Goal: Task Accomplishment & Management: Manage account settings

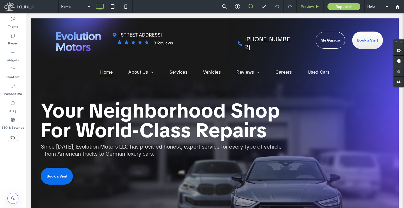
click at [306, 7] on span "Preview" at bounding box center [307, 6] width 13 height 4
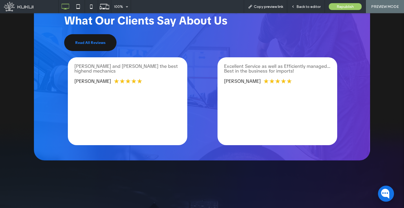
scroll to position [987, 0]
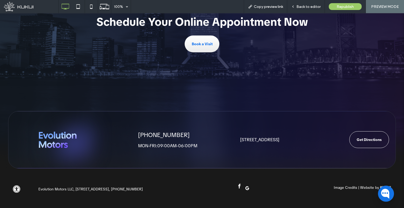
drag, startPoint x: 238, startPoint y: 90, endPoint x: 240, endPoint y: 186, distance: 95.8
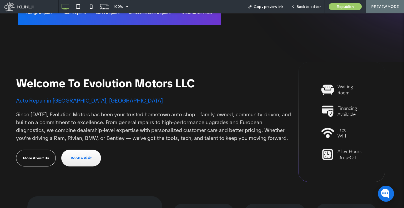
scroll to position [0, 0]
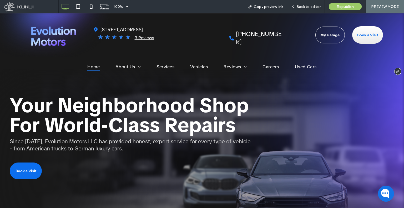
drag, startPoint x: 162, startPoint y: 98, endPoint x: 124, endPoint y: 23, distance: 84.3
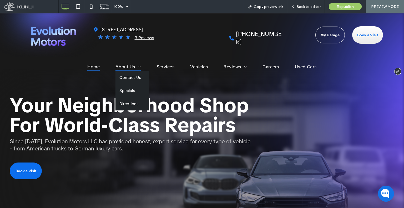
click at [135, 66] on span at bounding box center [138, 66] width 6 height 4
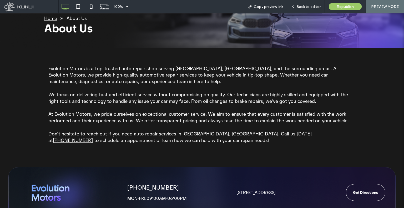
scroll to position [27, 0]
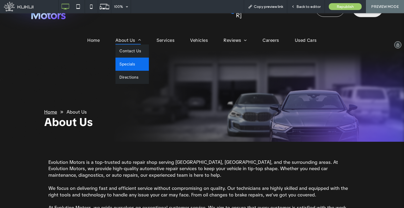
click at [140, 64] on link "Specials" at bounding box center [132, 64] width 33 height 13
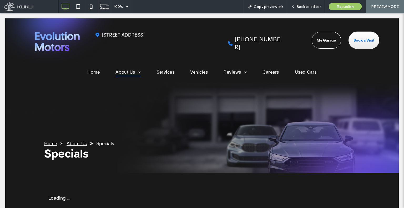
scroll to position [0, 0]
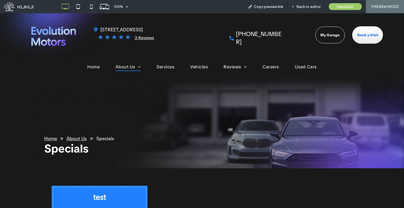
click at [236, 81] on div "Home About Us Specials Specials" at bounding box center [202, 123] width 404 height 91
click at [234, 76] on span "Leave A Review" at bounding box center [242, 77] width 29 height 5
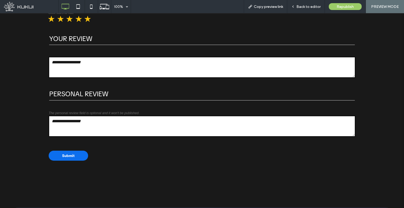
drag, startPoint x: 187, startPoint y: 132, endPoint x: 194, endPoint y: 162, distance: 30.4
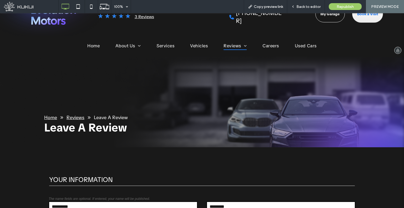
scroll to position [7, 0]
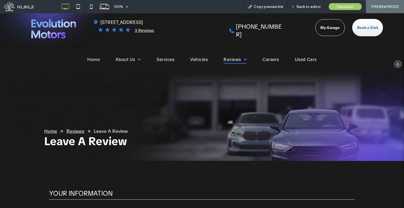
click at [48, 36] on img at bounding box center [53, 28] width 45 height 19
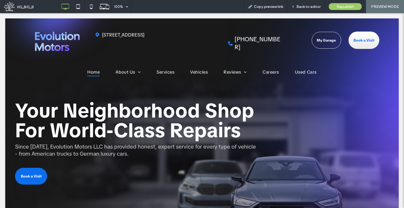
scroll to position [0, 0]
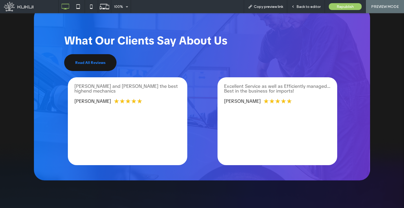
scroll to position [987, 0]
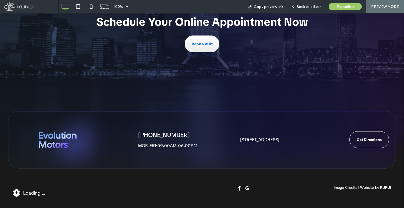
drag, startPoint x: 214, startPoint y: 58, endPoint x: 215, endPoint y: 147, distance: 88.2
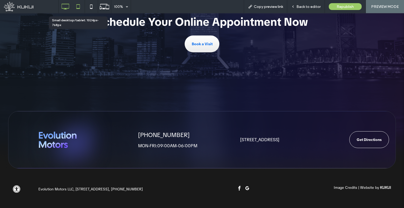
click at [82, 5] on icon at bounding box center [78, 6] width 11 height 11
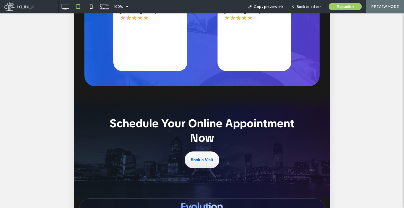
scroll to position [158, 0]
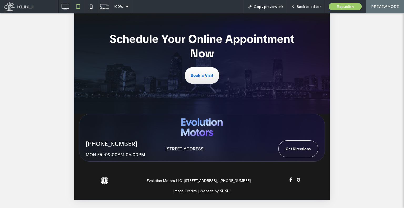
drag, startPoint x: 196, startPoint y: -75, endPoint x: 206, endPoint y: 156, distance: 231.2
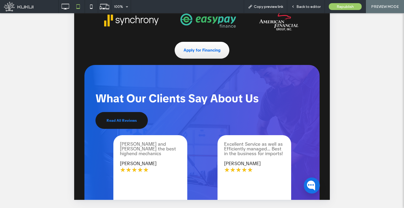
scroll to position [592, 0]
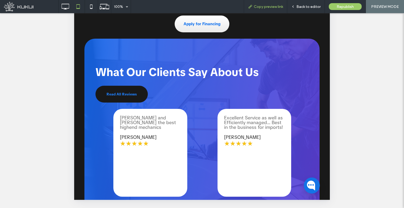
click at [274, 6] on span "Copy preview link" at bounding box center [268, 6] width 29 height 4
click at [93, 6] on icon at bounding box center [91, 6] width 11 height 11
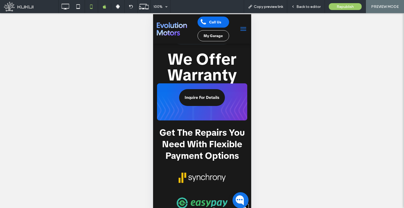
scroll to position [947, 0]
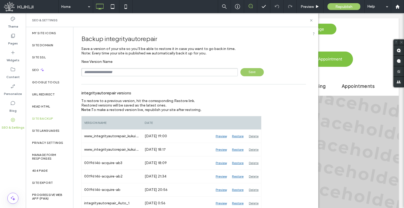
type input "**********"
click at [250, 70] on span "Save" at bounding box center [252, 72] width 23 height 8
click at [16, 78] on label "Content" at bounding box center [12, 75] width 13 height 7
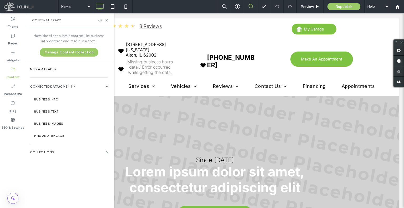
click at [46, 101] on div "Head HTML" at bounding box center [49, 107] width 47 height 12
click at [46, 98] on label "Business Info" at bounding box center [70, 100] width 72 height 4
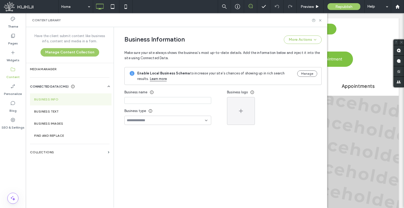
type input "**********"
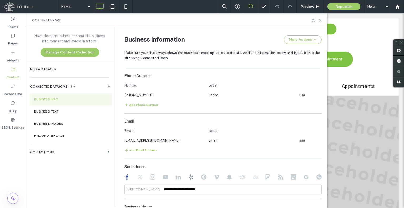
scroll to position [222, 0]
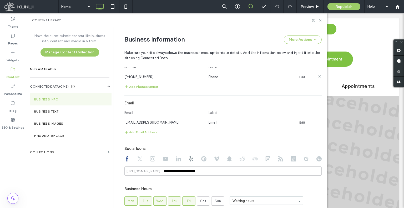
click at [145, 74] on div "(302) 836-4016" at bounding box center [163, 77] width 79 height 6
copy span "(302) 836-4016"
click at [159, 123] on span "service@integrityfixed.com" at bounding box center [151, 123] width 55 height 4
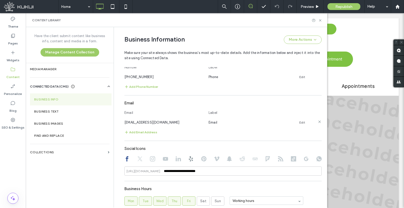
click at [159, 122] on span "service@integrityfixed.com" at bounding box center [151, 123] width 55 height 4
copy span "service@integrityfixed.com"
click at [179, 168] on input "**********" at bounding box center [222, 171] width 197 height 9
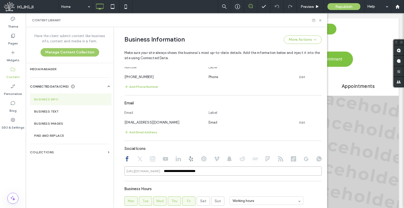
click at [179, 168] on input "**********" at bounding box center [222, 171] width 197 height 9
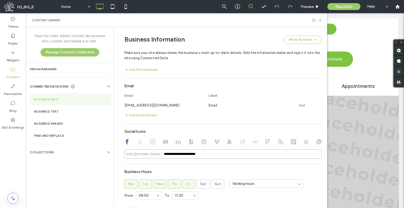
scroll to position [248, 0]
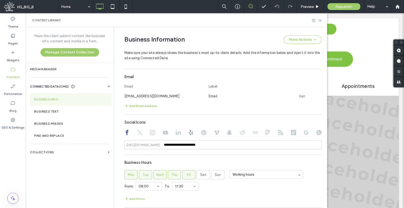
click at [137, 135] on icon at bounding box center [139, 132] width 5 height 5
click at [153, 134] on icon at bounding box center [152, 132] width 5 height 5
click at [163, 134] on use at bounding box center [165, 133] width 5 height 4
click at [176, 134] on icon at bounding box center [178, 132] width 5 height 5
click at [192, 131] on div at bounding box center [222, 133] width 197 height 6
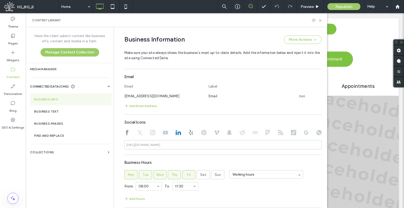
click at [189, 136] on div at bounding box center [190, 133] width 5 height 6
click at [189, 134] on use at bounding box center [191, 132] width 4 height 5
type input "**********"
click at [189, 143] on input "**********" at bounding box center [222, 144] width 197 height 9
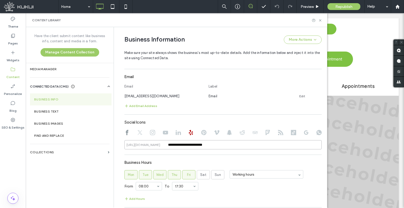
click at [189, 143] on input "**********" at bounding box center [222, 144] width 197 height 9
click at [201, 134] on icon at bounding box center [203, 132] width 5 height 5
click at [214, 132] on icon at bounding box center [216, 132] width 5 height 5
click at [227, 130] on use at bounding box center [229, 132] width 5 height 5
click at [240, 130] on icon at bounding box center [242, 132] width 5 height 5
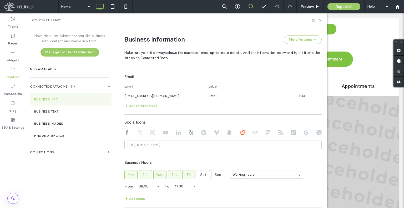
click at [253, 133] on use at bounding box center [255, 132] width 5 height 3
click at [266, 132] on use at bounding box center [268, 132] width 4 height 5
click at [278, 133] on icon at bounding box center [280, 132] width 5 height 5
click at [291, 133] on use at bounding box center [293, 132] width 5 height 5
click at [306, 133] on use at bounding box center [306, 133] width 4 height 4
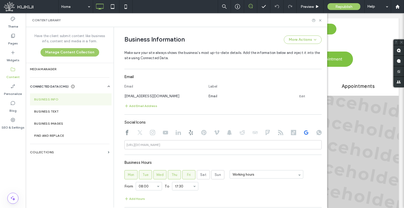
click at [319, 132] on use at bounding box center [319, 132] width 5 height 5
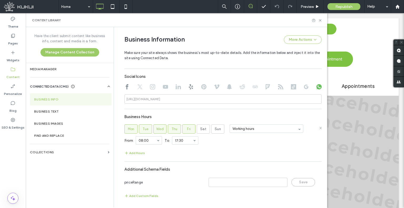
scroll to position [294, 0]
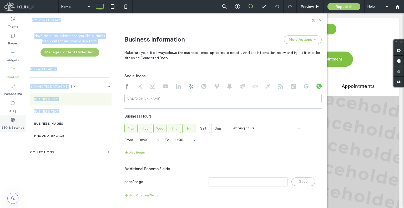
click at [24, 123] on div "**********" at bounding box center [13, 110] width 26 height 195
click at [24, 123] on label "SEO & Settings" at bounding box center [13, 126] width 23 height 7
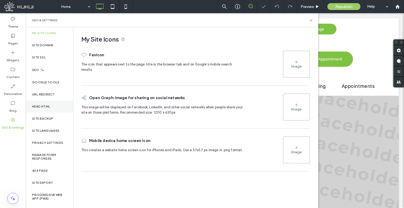
click at [53, 107] on div "Head HTML" at bounding box center [49, 107] width 47 height 12
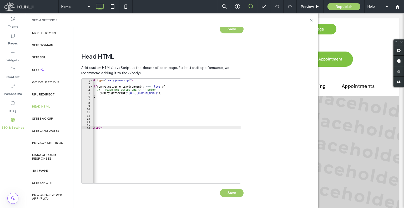
scroll to position [0, 27]
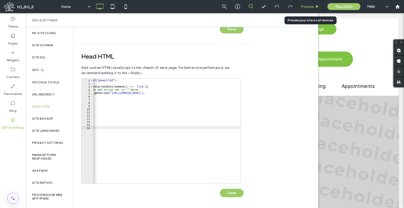
click at [313, 4] on div "Preview" at bounding box center [310, 6] width 27 height 13
click at [302, 7] on span "Preview" at bounding box center [307, 6] width 13 height 4
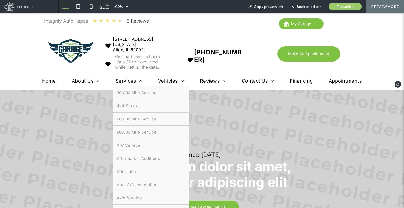
click at [129, 78] on span "Services" at bounding box center [129, 81] width 27 height 6
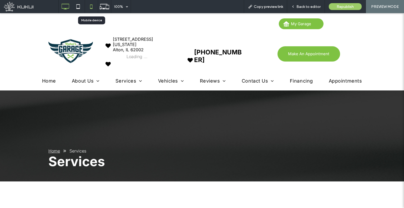
click at [92, 7] on icon at bounding box center [91, 6] width 11 height 11
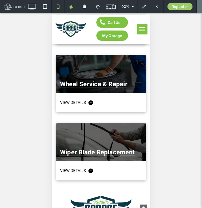
scroll to position [4894, 0]
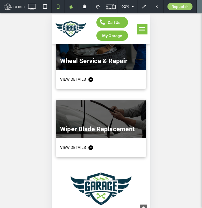
click at [137, 33] on button "menu" at bounding box center [142, 29] width 11 height 11
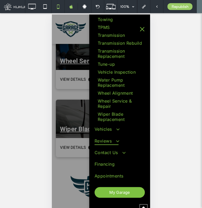
scroll to position [691, 0]
click at [106, 127] on span "Vehicles" at bounding box center [106, 129] width 24 height 8
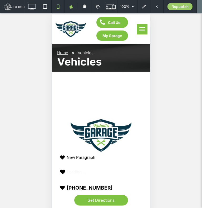
scroll to position [0, 0]
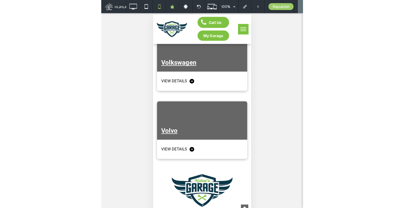
scroll to position [3737, 0]
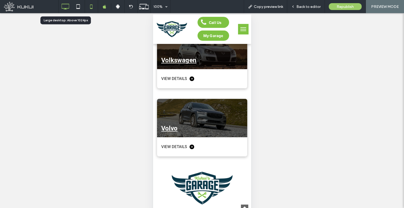
click at [62, 8] on use at bounding box center [66, 7] width 8 height 6
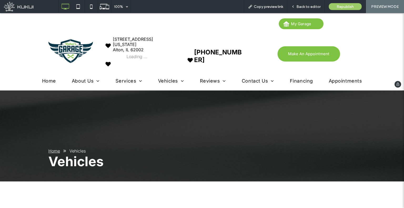
scroll to position [0, 0]
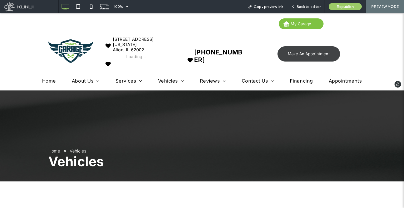
click at [303, 55] on span "Make An Appointment" at bounding box center [309, 54] width 42 height 10
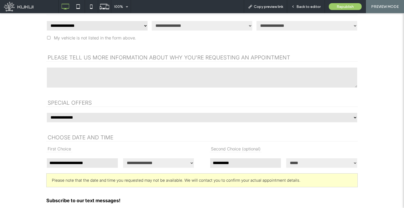
scroll to position [237, 0]
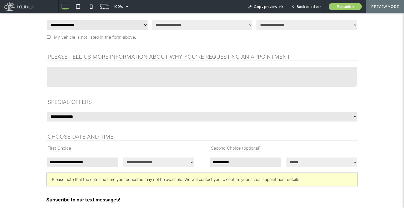
click at [120, 24] on select "**********" at bounding box center [97, 25] width 102 height 11
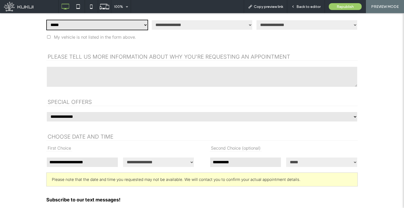
click at [46, 20] on select "**********" at bounding box center [97, 25] width 102 height 11
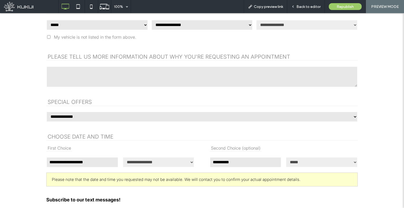
click at [92, 27] on select "**********" at bounding box center [97, 25] width 102 height 11
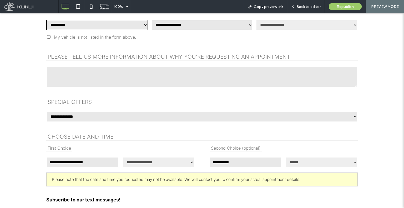
click at [46, 20] on select "**********" at bounding box center [97, 25] width 102 height 11
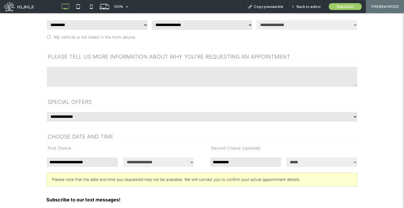
click at [78, 25] on select "**********" at bounding box center [97, 25] width 102 height 11
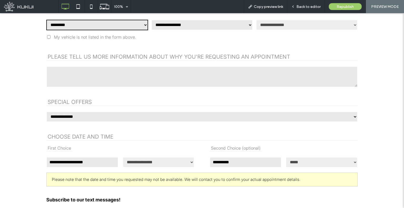
click at [46, 20] on select "**********" at bounding box center [97, 25] width 102 height 11
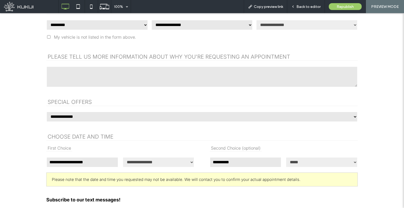
click at [93, 25] on select "**********" at bounding box center [97, 25] width 102 height 11
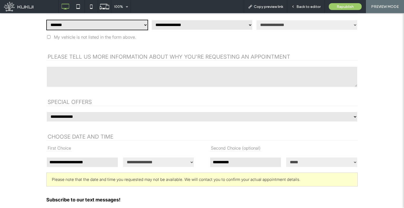
click at [46, 20] on select "**********" at bounding box center [97, 25] width 102 height 11
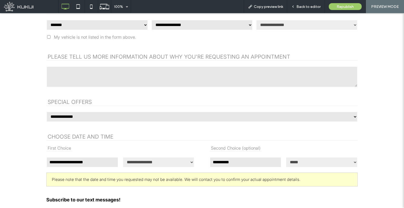
click at [64, 26] on select "**********" at bounding box center [97, 25] width 102 height 11
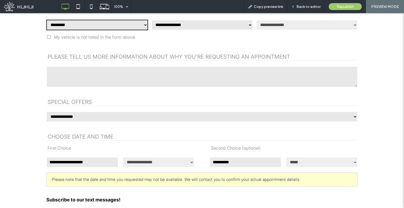
click at [46, 20] on select "**********" at bounding box center [97, 25] width 102 height 11
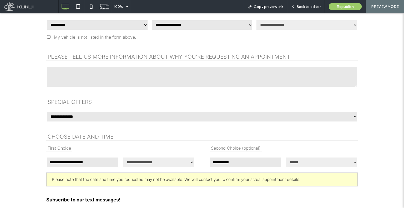
click at [96, 29] on div "**********" at bounding box center [97, 25] width 102 height 12
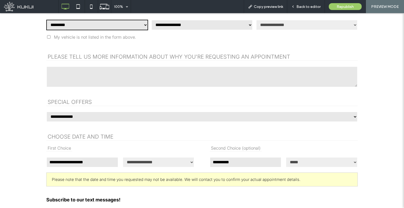
click at [94, 26] on select "**********" at bounding box center [97, 25] width 102 height 11
click at [46, 20] on select "**********" at bounding box center [97, 25] width 102 height 11
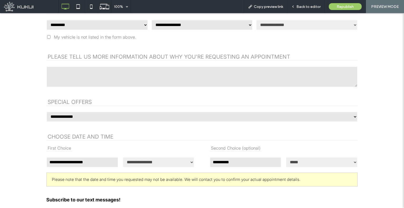
click at [92, 23] on select "**********" at bounding box center [97, 25] width 102 height 11
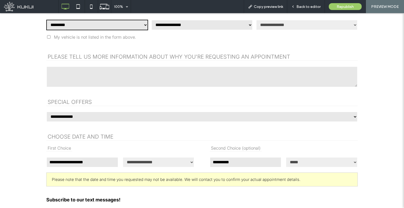
click at [46, 20] on select "**********" at bounding box center [97, 25] width 102 height 11
drag, startPoint x: 82, startPoint y: 24, endPoint x: 82, endPoint y: 28, distance: 3.9
click at [82, 24] on select "**********" at bounding box center [97, 25] width 102 height 11
click at [46, 20] on select "**********" at bounding box center [97, 25] width 102 height 11
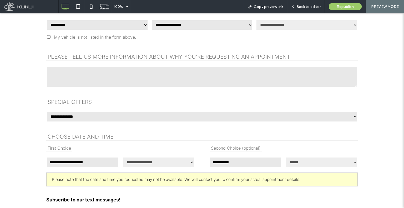
click at [87, 24] on select "**********" at bounding box center [97, 25] width 102 height 11
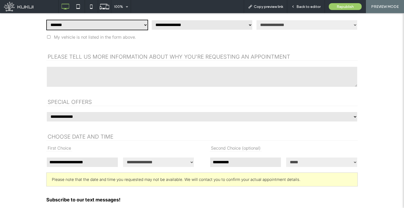
click at [46, 20] on select "**********" at bounding box center [97, 25] width 102 height 11
click at [74, 23] on select "**********" at bounding box center [97, 25] width 102 height 11
click at [46, 20] on select "**********" at bounding box center [97, 25] width 102 height 11
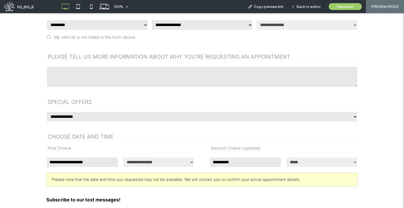
click at [94, 26] on select "**********" at bounding box center [97, 25] width 102 height 11
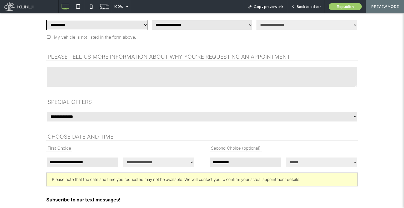
click at [46, 20] on select "**********" at bounding box center [97, 25] width 102 height 11
click at [78, 26] on select "**********" at bounding box center [97, 25] width 102 height 11
click at [46, 20] on select "**********" at bounding box center [97, 25] width 102 height 11
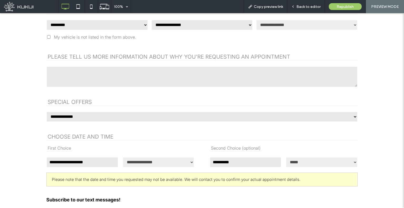
click at [98, 28] on select "**********" at bounding box center [97, 25] width 102 height 11
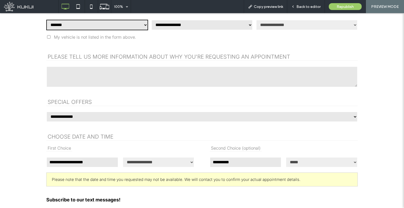
click at [46, 20] on select "**********" at bounding box center [97, 25] width 102 height 11
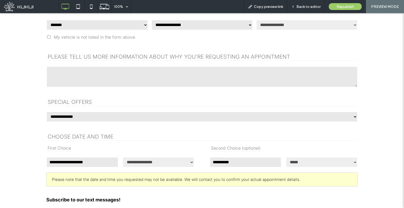
click at [97, 23] on select "**********" at bounding box center [97, 25] width 102 height 11
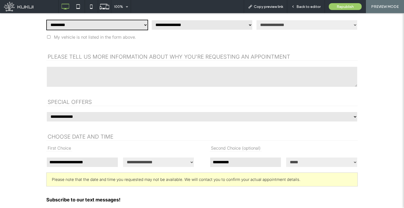
click at [46, 20] on select "**********" at bounding box center [97, 25] width 102 height 11
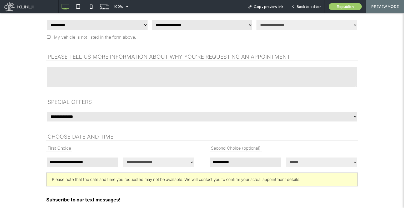
click at [88, 28] on select "**********" at bounding box center [97, 25] width 102 height 11
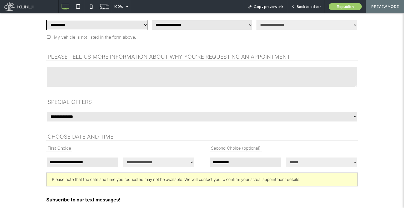
click at [46, 20] on select "**********" at bounding box center [97, 25] width 102 height 11
click at [100, 26] on select "**********" at bounding box center [97, 25] width 102 height 11
click at [46, 20] on select "**********" at bounding box center [97, 25] width 102 height 11
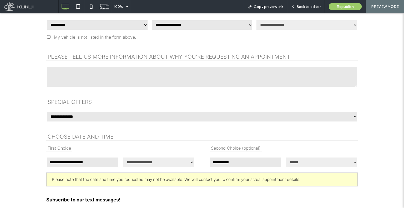
drag, startPoint x: 99, startPoint y: 25, endPoint x: 101, endPoint y: 29, distance: 4.6
click at [99, 25] on select "**********" at bounding box center [97, 25] width 102 height 11
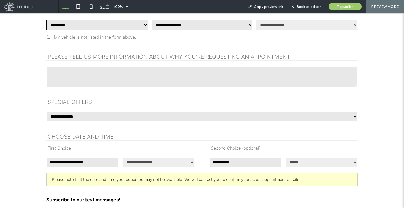
select select "**"
click at [46, 20] on select "**********" at bounding box center [97, 25] width 102 height 11
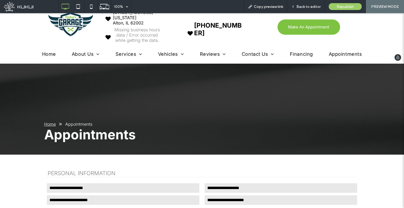
scroll to position [26, 0]
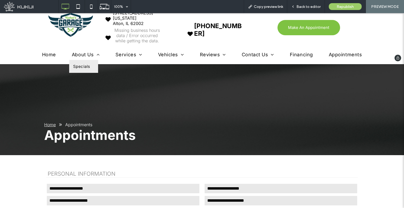
click at [87, 66] on span "Specials" at bounding box center [81, 66] width 17 height 5
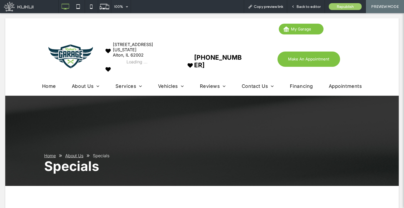
scroll to position [0, 0]
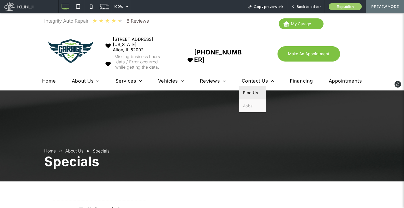
click at [249, 90] on span "Find Us" at bounding box center [250, 92] width 15 height 5
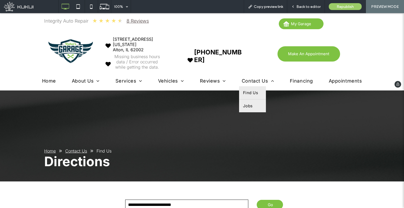
click at [250, 105] on link "Jobs" at bounding box center [252, 105] width 27 height 13
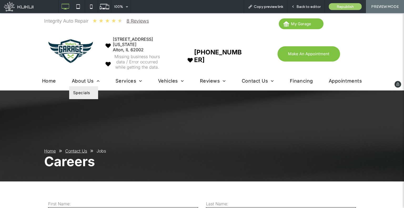
click at [86, 92] on span "Specials" at bounding box center [81, 92] width 17 height 5
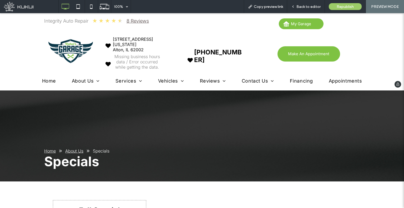
click at [58, 49] on img at bounding box center [70, 51] width 44 height 24
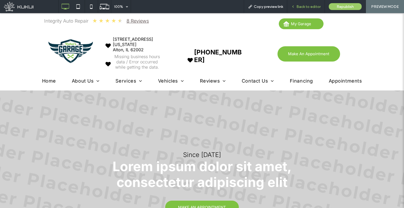
click at [312, 6] on span "Back to editor" at bounding box center [309, 6] width 24 height 4
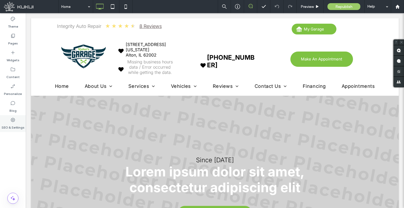
click at [10, 123] on label "SEO & Settings" at bounding box center [13, 126] width 23 height 7
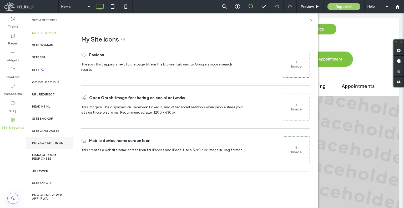
click at [56, 147] on div "Privacy Settings" at bounding box center [49, 143] width 47 height 12
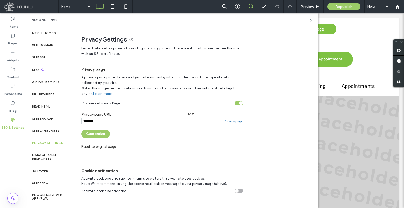
click at [236, 120] on link "Preview page" at bounding box center [233, 121] width 19 height 4
click at [50, 70] on div "SEO" at bounding box center [49, 69] width 47 height 13
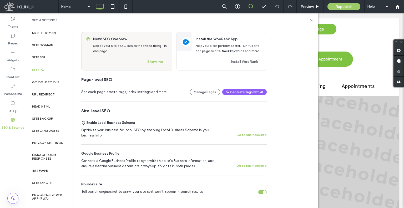
scroll to position [79, 0]
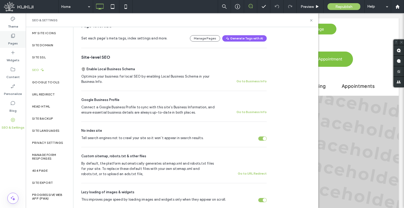
click at [16, 45] on label "Pages" at bounding box center [13, 41] width 10 height 7
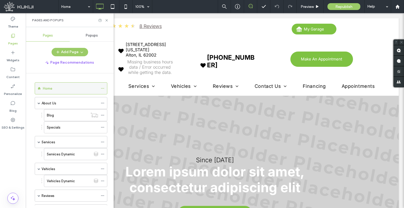
click at [104, 86] on span at bounding box center [103, 88] width 4 height 8
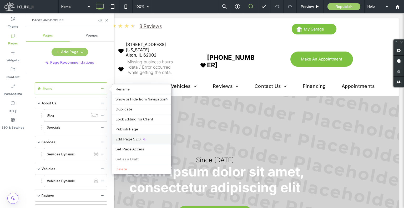
click at [126, 138] on span "Edit Page SEO" at bounding box center [128, 139] width 25 height 4
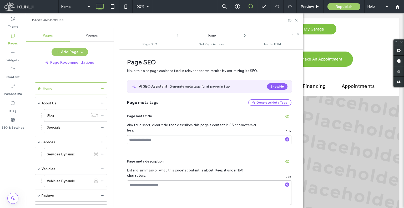
click at [243, 37] on icon at bounding box center [245, 35] width 4 height 4
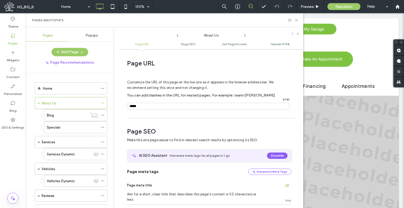
scroll to position [26, 0]
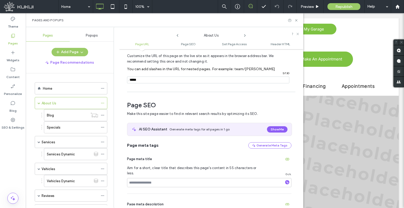
click at [244, 37] on icon at bounding box center [245, 35] width 4 height 4
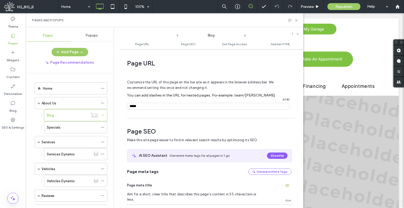
click at [244, 37] on icon at bounding box center [245, 35] width 4 height 4
click at [180, 33] on div "Services" at bounding box center [211, 34] width 63 height 8
click at [178, 36] on icon at bounding box center [178, 35] width 4 height 4
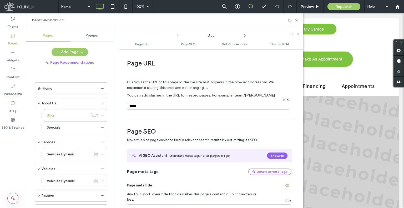
click at [244, 34] on icon at bounding box center [245, 35] width 4 height 4
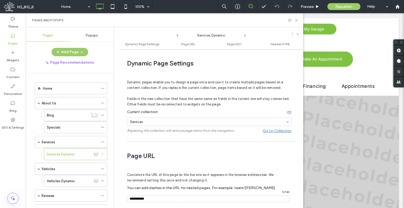
click at [244, 34] on icon at bounding box center [245, 35] width 4 height 4
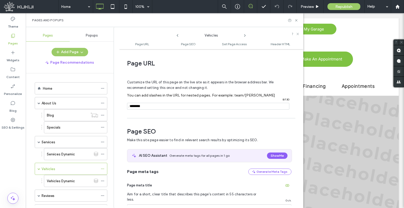
click at [244, 34] on icon at bounding box center [245, 35] width 4 height 4
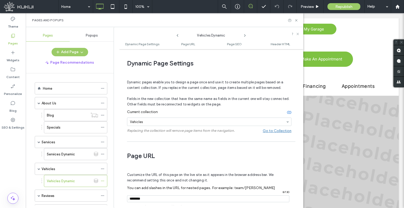
click at [245, 35] on icon at bounding box center [245, 35] width 4 height 4
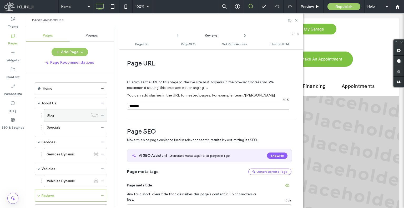
click at [64, 113] on div "Blog" at bounding box center [67, 116] width 41 height 6
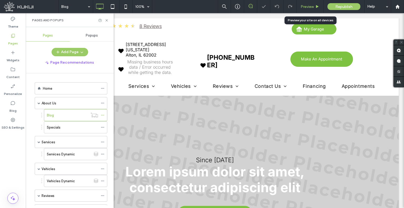
click at [301, 7] on span "Preview" at bounding box center [307, 6] width 13 height 4
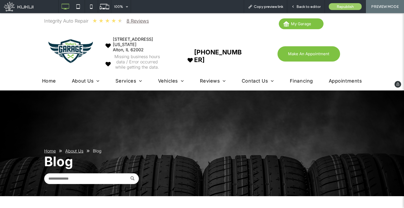
click at [55, 51] on img at bounding box center [70, 51] width 44 height 24
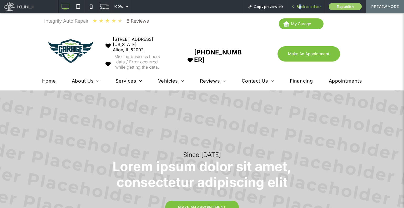
click at [301, 4] on span "Back to editor" at bounding box center [309, 6] width 24 height 4
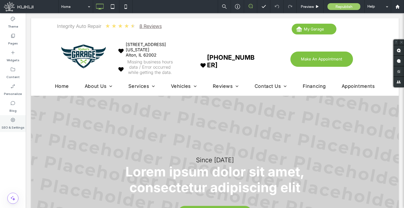
click at [13, 121] on icon at bounding box center [12, 119] width 5 height 5
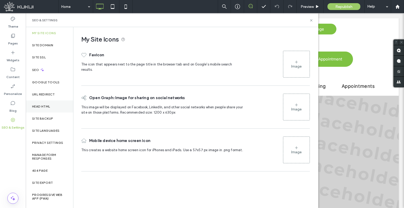
click at [40, 111] on div "Head HTML" at bounding box center [49, 107] width 47 height 12
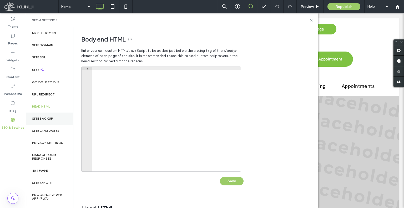
click at [41, 120] on label "Site Backup" at bounding box center [42, 119] width 21 height 4
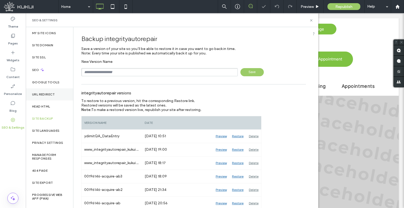
click at [52, 93] on label "URL Redirect" at bounding box center [43, 95] width 23 height 4
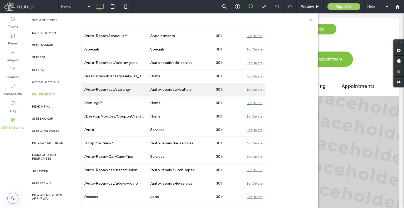
scroll to position [884, 0]
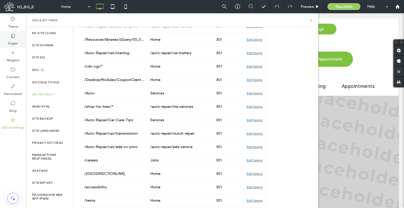
click at [16, 43] on label "Pages" at bounding box center [13, 41] width 10 height 7
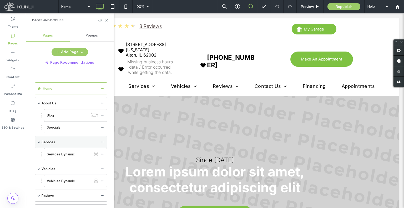
click at [103, 140] on icon at bounding box center [103, 142] width 4 height 4
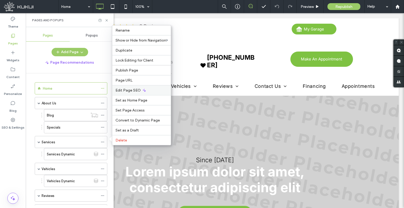
click at [129, 91] on span "Edit Page SEO" at bounding box center [128, 90] width 25 height 4
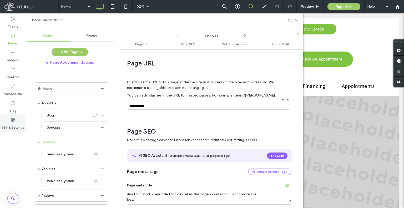
click at [13, 118] on use at bounding box center [13, 120] width 4 height 4
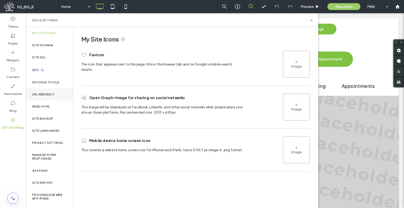
click at [47, 96] on label "URL Redirect" at bounding box center [43, 95] width 23 height 4
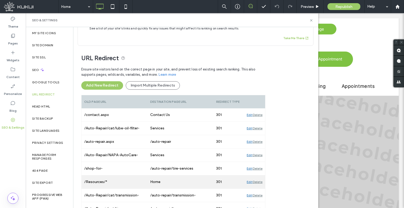
scroll to position [26, 0]
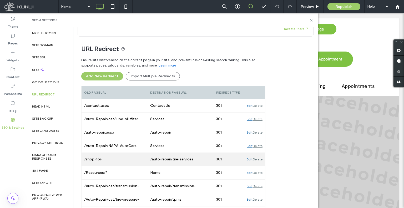
click at [246, 157] on div "Edit Delete" at bounding box center [254, 159] width 21 height 13
click at [248, 159] on div "Edit" at bounding box center [250, 159] width 6 height 13
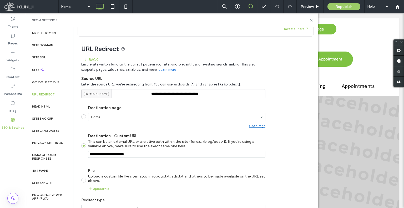
click at [85, 59] on icon at bounding box center [85, 60] width 4 height 4
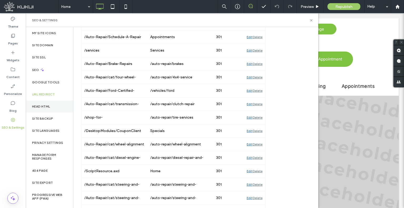
scroll to position [70, 0]
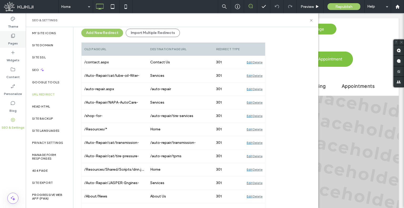
click at [15, 41] on label "Pages" at bounding box center [13, 41] width 10 height 7
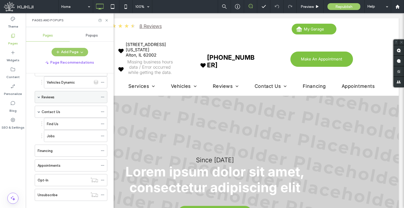
scroll to position [79, 0]
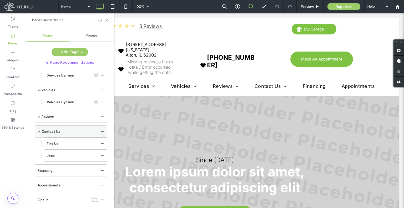
click at [101, 131] on icon at bounding box center [103, 132] width 4 height 4
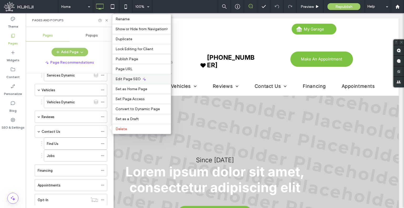
click at [127, 81] on span "Edit Page SEO" at bounding box center [128, 79] width 25 height 4
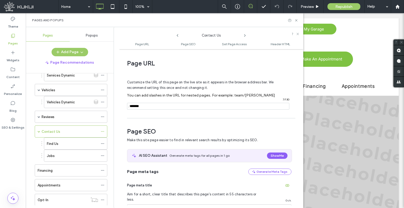
click at [247, 36] on icon at bounding box center [245, 35] width 4 height 4
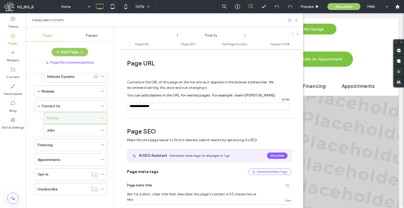
scroll to position [105, 0]
click at [103, 142] on icon at bounding box center [103, 144] width 4 height 4
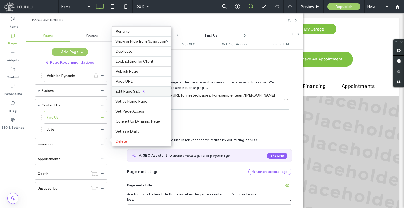
click at [135, 91] on span "Edit Page SEO" at bounding box center [128, 91] width 25 height 4
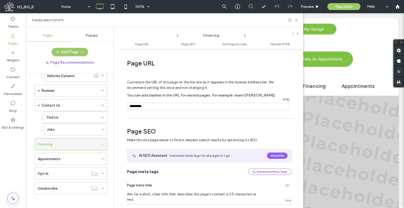
click at [66, 139] on div "Financing" at bounding box center [68, 144] width 61 height 12
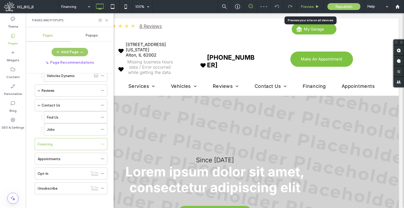
click at [312, 7] on span "Preview" at bounding box center [307, 6] width 13 height 4
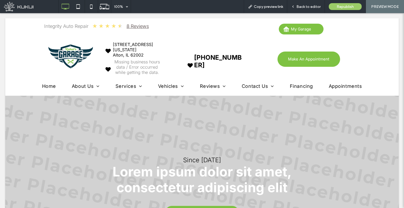
click at [312, 7] on span "Back to editor" at bounding box center [309, 6] width 24 height 4
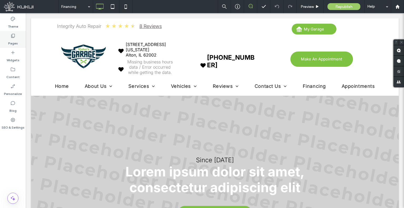
click at [11, 36] on icon at bounding box center [12, 35] width 5 height 5
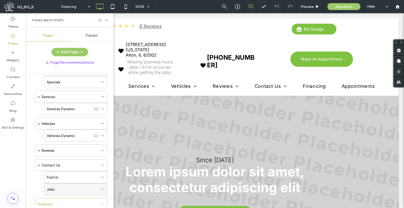
scroll to position [105, 0]
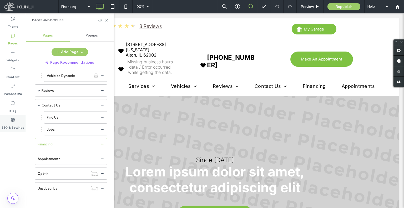
click at [21, 129] on label "SEO & Settings" at bounding box center [13, 126] width 23 height 7
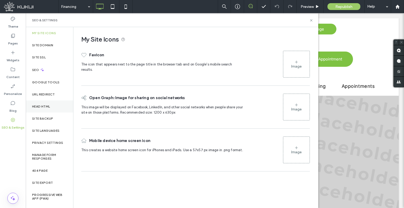
click at [40, 108] on label "Head HTML" at bounding box center [41, 107] width 18 height 4
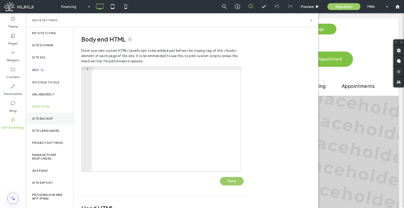
click at [43, 119] on label "Site Backup" at bounding box center [42, 119] width 21 height 4
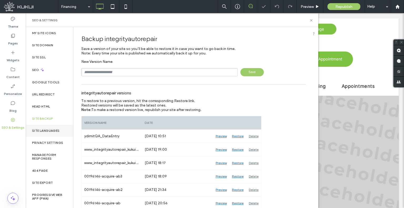
click at [48, 131] on label "Site Languages" at bounding box center [46, 131] width 28 height 4
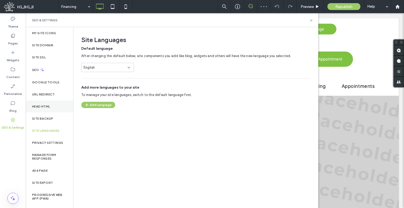
click at [47, 111] on div "Head HTML" at bounding box center [49, 107] width 47 height 12
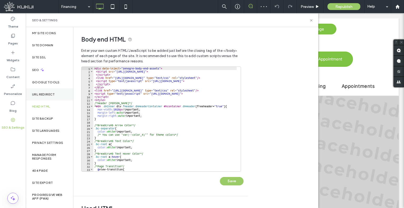
click at [49, 93] on label "URL Redirect" at bounding box center [43, 95] width 23 height 4
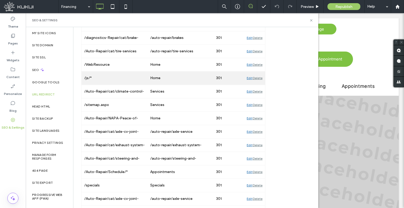
scroll to position [455, 0]
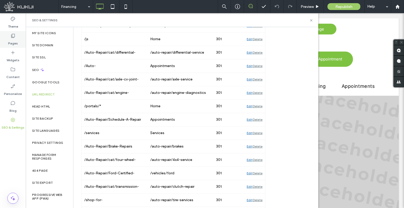
click at [17, 43] on div "Pages" at bounding box center [13, 39] width 26 height 17
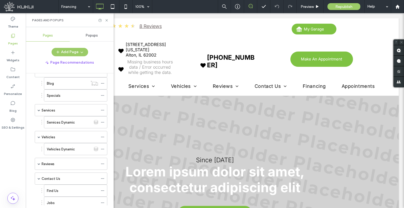
scroll to position [79, 0]
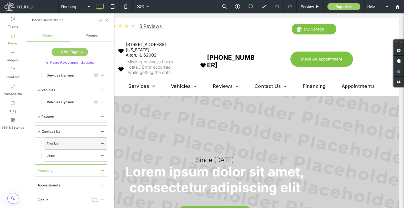
click at [104, 143] on use at bounding box center [102, 143] width 3 height 1
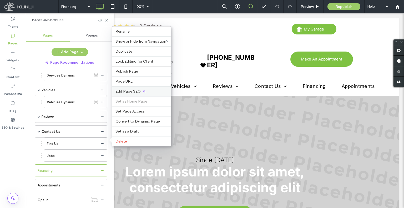
click at [122, 93] on span "Edit Page SEO" at bounding box center [128, 91] width 25 height 4
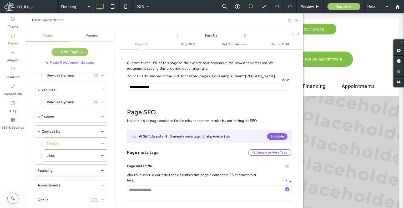
scroll to position [0, 0]
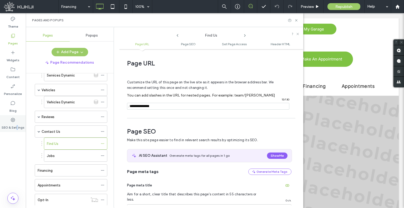
click at [17, 123] on label "SEO & Settings" at bounding box center [13, 126] width 23 height 7
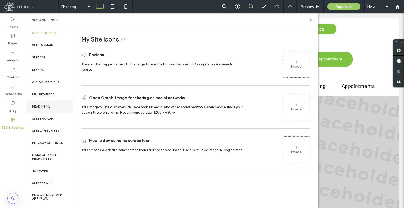
drag, startPoint x: 43, startPoint y: 98, endPoint x: 41, endPoint y: 106, distance: 7.8
click at [42, 99] on div "URL Redirect" at bounding box center [49, 94] width 47 height 12
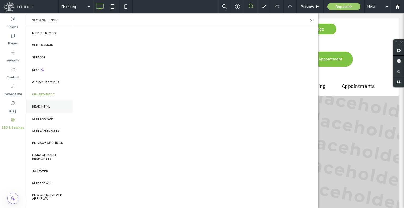
click at [40, 108] on div "Head HTML" at bounding box center [49, 107] width 47 height 12
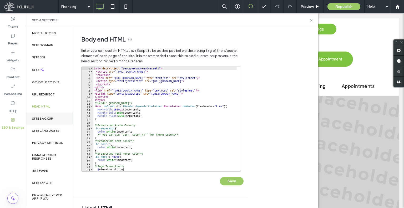
click at [51, 114] on div "Site Backup" at bounding box center [49, 119] width 47 height 12
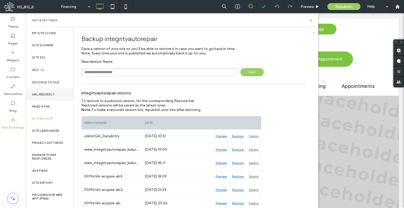
click at [51, 97] on div "URL Redirect" at bounding box center [49, 94] width 47 height 12
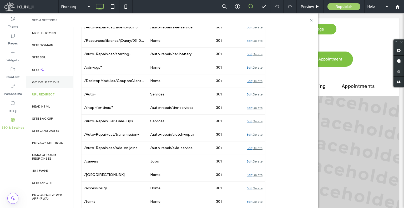
scroll to position [70, 0]
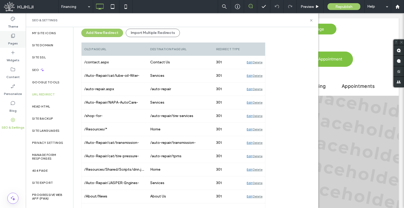
click at [19, 39] on div "Pages" at bounding box center [13, 39] width 26 height 17
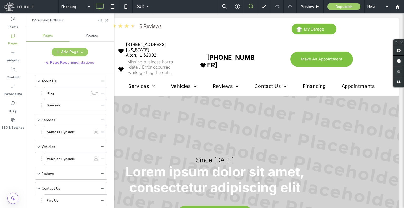
scroll to position [79, 0]
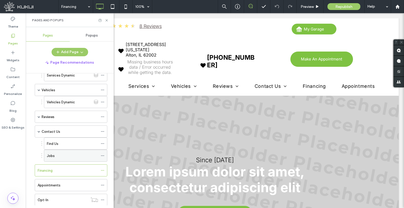
click at [102, 156] on icon at bounding box center [103, 156] width 4 height 4
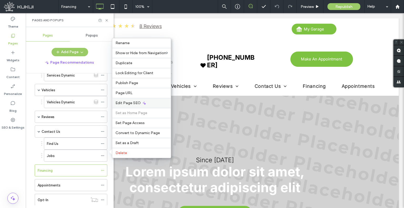
click at [126, 106] on div "Edit Page SEO" at bounding box center [141, 103] width 59 height 10
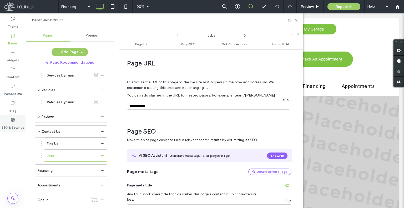
click at [16, 126] on label "SEO & Settings" at bounding box center [13, 126] width 23 height 7
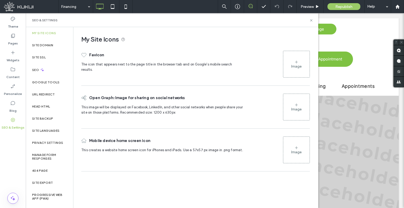
click at [57, 89] on div "Vehicles" at bounding box center [70, 90] width 57 height 6
click at [54, 94] on div at bounding box center [202, 104] width 404 height 208
click at [47, 92] on div "URL Redirect" at bounding box center [49, 94] width 47 height 12
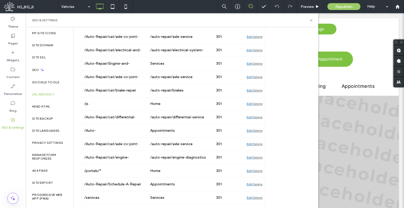
scroll to position [148, 0]
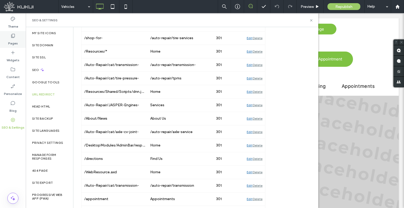
drag, startPoint x: 16, startPoint y: 43, endPoint x: 20, endPoint y: 47, distance: 5.8
click at [16, 42] on label "Pages" at bounding box center [13, 41] width 10 height 7
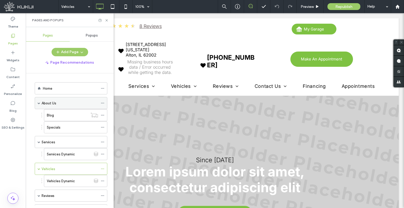
click at [103, 102] on icon at bounding box center [103, 103] width 4 height 4
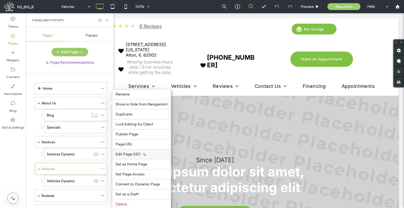
click at [133, 156] on div "Edit Page SEO" at bounding box center [141, 154] width 59 height 10
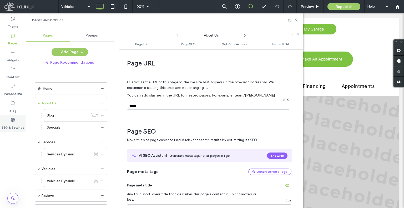
click at [6, 119] on div "SEO & Settings" at bounding box center [13, 123] width 26 height 17
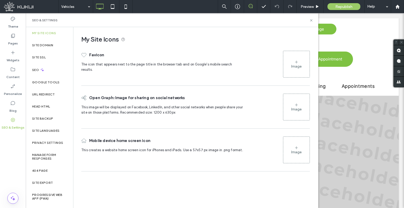
click at [48, 96] on label "URL Redirect" at bounding box center [43, 95] width 23 height 4
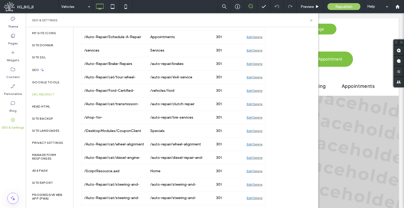
scroll to position [869, 0]
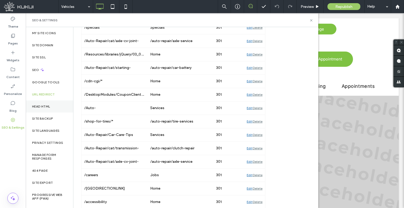
click at [41, 111] on div "Head HTML" at bounding box center [49, 107] width 47 height 12
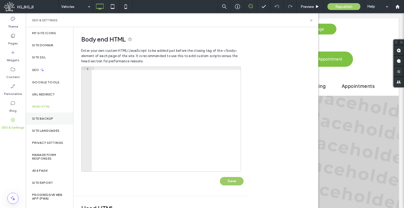
click at [38, 118] on label "Site Backup" at bounding box center [42, 119] width 21 height 4
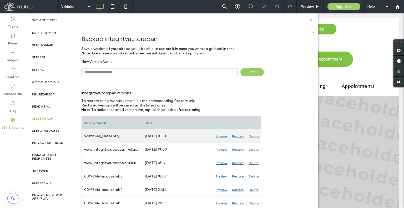
click at [233, 137] on div "Restore" at bounding box center [237, 136] width 17 height 13
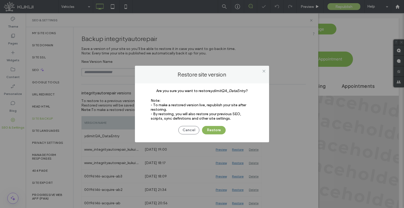
click at [213, 133] on button "Restore" at bounding box center [214, 130] width 24 height 8
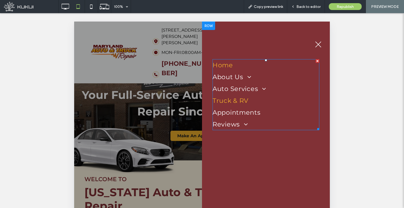
click at [241, 101] on span "Truck & RV" at bounding box center [231, 101] width 36 height 8
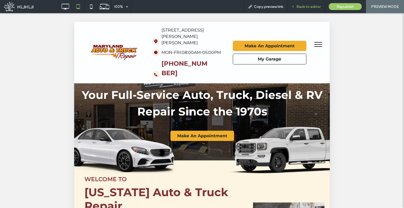
click at [298, 5] on span "Back to editor" at bounding box center [309, 6] width 24 height 4
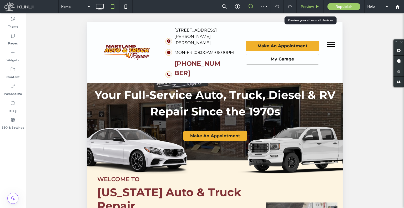
click at [304, 6] on span "Preview" at bounding box center [307, 6] width 13 height 4
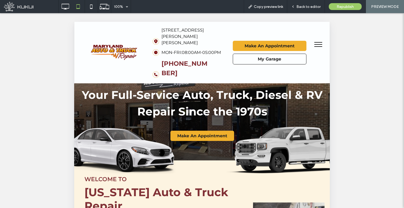
click at [314, 48] on button "menu" at bounding box center [319, 45] width 14 height 14
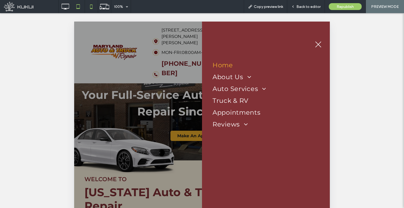
click at [91, 8] on icon at bounding box center [91, 6] width 11 height 11
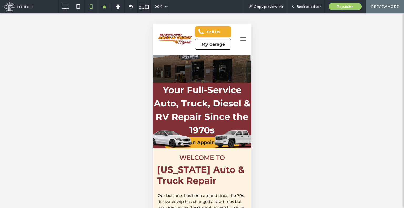
click at [242, 40] on button "menu" at bounding box center [243, 39] width 11 height 11
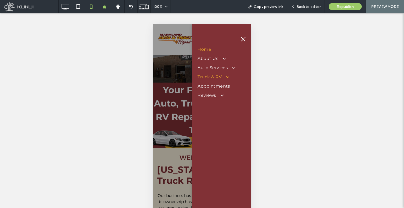
click at [204, 77] on span "Truck & RV" at bounding box center [212, 76] width 31 height 5
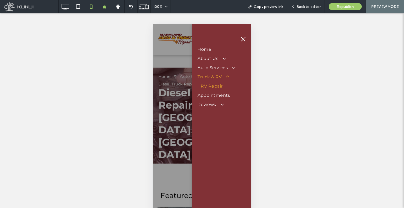
click at [221, 86] on span "RV Repair" at bounding box center [212, 86] width 22 height 5
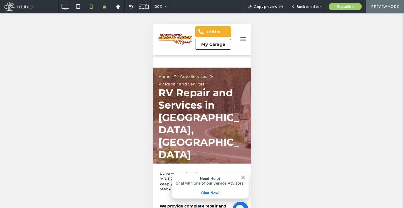
click at [240, 37] on span "menu" at bounding box center [243, 37] width 6 height 1
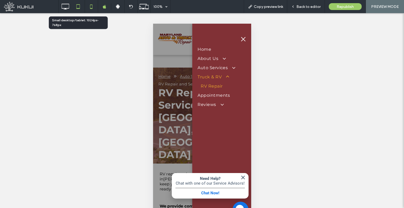
click at [77, 7] on icon at bounding box center [78, 6] width 11 height 11
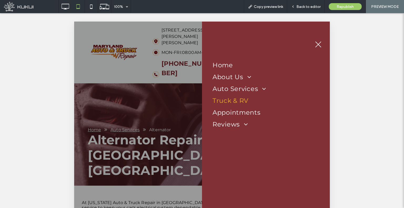
click at [236, 102] on span "Truck & RV" at bounding box center [231, 101] width 36 height 8
click at [299, 12] on div "Back to editor" at bounding box center [306, 6] width 38 height 13
click at [308, 8] on span "Back to editor" at bounding box center [309, 6] width 24 height 4
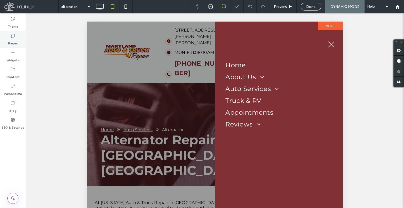
click at [22, 42] on div "Pages" at bounding box center [13, 39] width 26 height 17
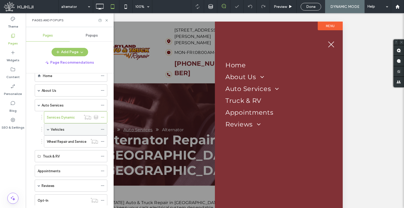
scroll to position [25, 0]
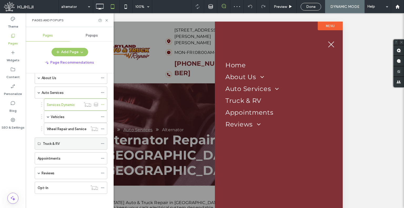
click at [102, 143] on use at bounding box center [102, 143] width 3 height 1
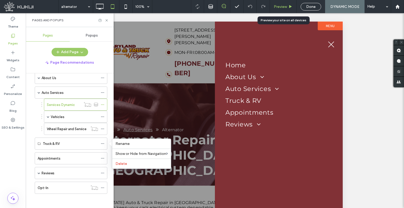
click at [276, 10] on div "Preview" at bounding box center [283, 6] width 27 height 13
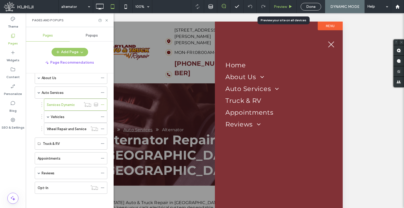
click at [276, 6] on span "Preview" at bounding box center [280, 6] width 13 height 4
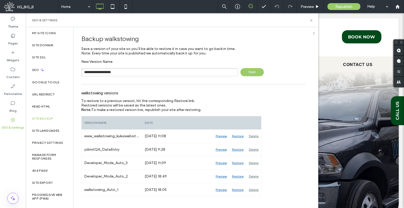
type input "**********"
click at [246, 76] on span "Save" at bounding box center [252, 72] width 23 height 8
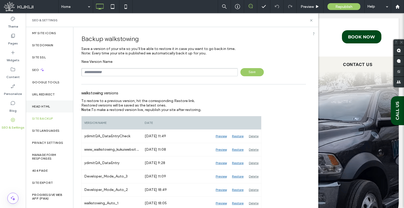
click at [46, 107] on label "Head HTML" at bounding box center [41, 107] width 18 height 4
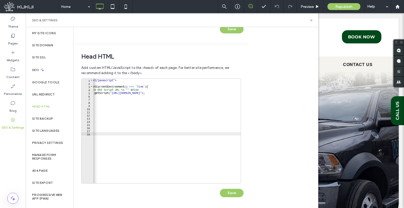
scroll to position [0, 27]
click at [306, 6] on span "Preview" at bounding box center [307, 6] width 13 height 4
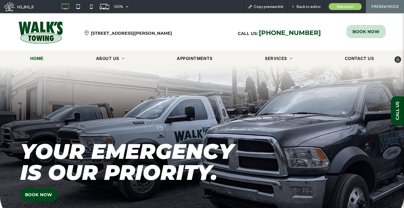
click at [353, 32] on span "BOOK NOW" at bounding box center [366, 32] width 27 height 10
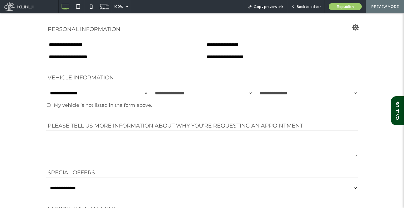
scroll to position [184, 0]
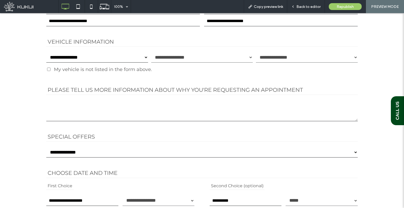
click at [116, 54] on select "**********" at bounding box center [97, 57] width 102 height 11
click at [114, 58] on select "**********" at bounding box center [97, 57] width 102 height 11
select select "*"
click at [296, 3] on div "Back to editor" at bounding box center [306, 6] width 38 height 13
drag, startPoint x: 307, startPoint y: 6, endPoint x: 258, endPoint y: 4, distance: 49.8
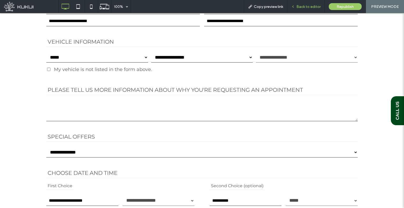
click at [307, 6] on span "Back to editor" at bounding box center [309, 6] width 24 height 4
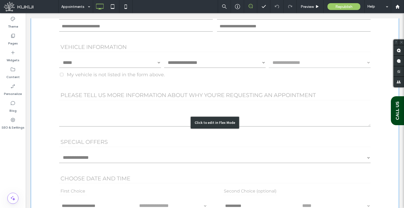
scroll to position [183, 0]
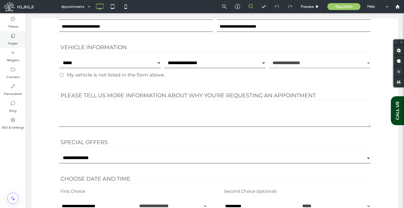
click at [18, 43] on div "Pages" at bounding box center [13, 39] width 26 height 17
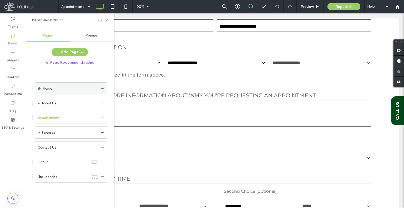
click at [103, 87] on icon at bounding box center [103, 89] width 4 height 4
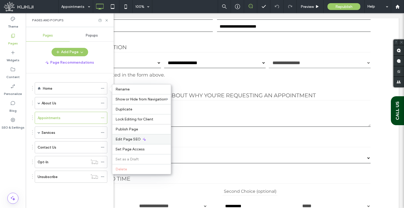
click at [145, 138] on icon at bounding box center [144, 139] width 4 height 4
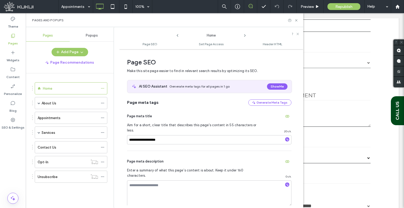
click at [244, 34] on use at bounding box center [244, 35] width 1 height 2
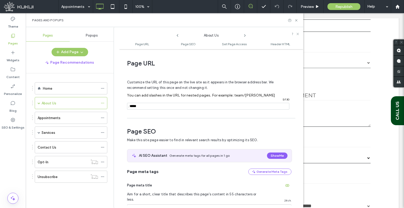
click at [244, 34] on use at bounding box center [244, 35] width 1 height 2
click at [178, 37] on icon at bounding box center [178, 35] width 4 height 4
click at [246, 36] on icon at bounding box center [245, 35] width 4 height 4
click at [245, 36] on use at bounding box center [244, 35] width 1 height 2
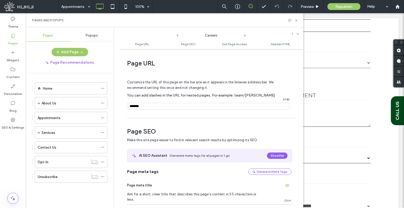
click at [245, 36] on use at bounding box center [244, 35] width 1 height 2
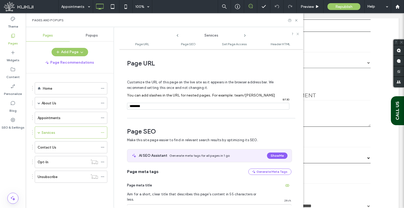
click at [245, 36] on use at bounding box center [244, 35] width 1 height 2
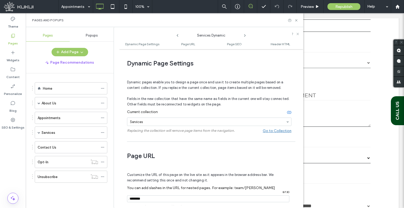
click at [245, 36] on use at bounding box center [244, 35] width 1 height 2
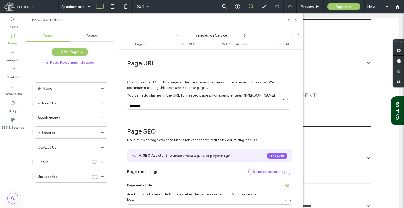
click at [245, 36] on use at bounding box center [244, 35] width 1 height 2
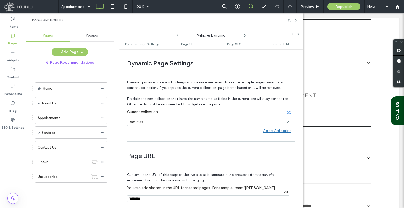
click at [245, 36] on use at bounding box center [244, 35] width 1 height 2
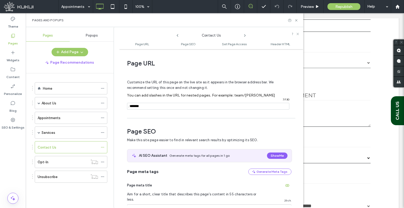
click at [245, 36] on use at bounding box center [244, 35] width 1 height 2
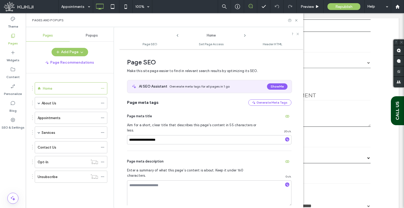
click at [246, 37] on icon at bounding box center [245, 35] width 4 height 4
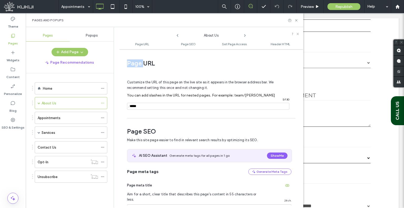
click at [246, 37] on icon at bounding box center [245, 35] width 4 height 4
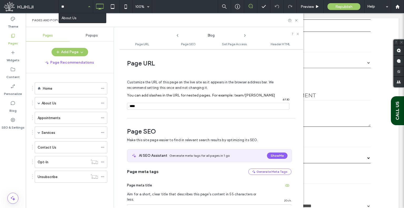
type input "*"
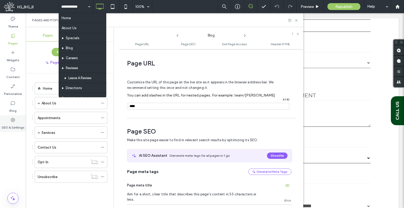
click at [18, 122] on div "SEO & Settings" at bounding box center [13, 123] width 26 height 17
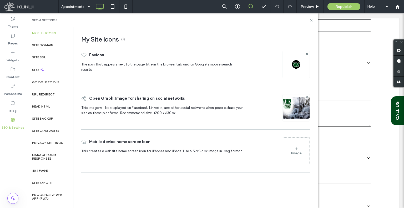
click at [47, 96] on ol "Home About Us Specials Blog Careers Reviews Leave A Review Directions Appointme…" at bounding box center [67, 132] width 79 height 101
click at [48, 94] on label "URL Redirect" at bounding box center [43, 95] width 23 height 4
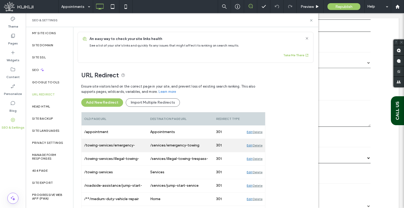
scroll to position [82, 0]
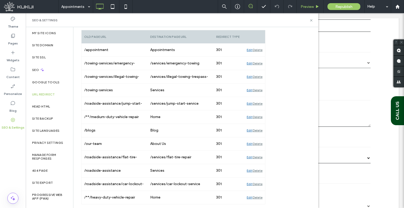
click at [312, 7] on span "Preview" at bounding box center [307, 6] width 13 height 4
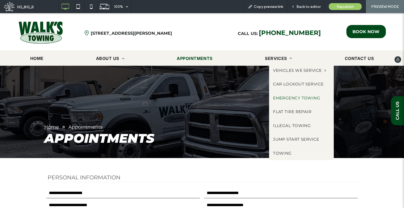
click at [292, 100] on span "Emergency Towing" at bounding box center [296, 98] width 47 height 6
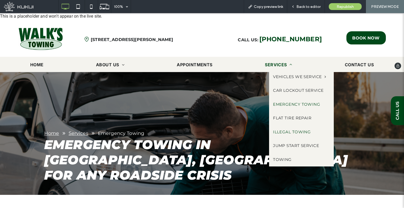
click at [287, 131] on span "Illegal Towing" at bounding box center [292, 132] width 38 height 6
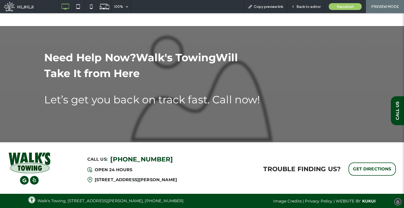
drag, startPoint x: 187, startPoint y: 106, endPoint x: 205, endPoint y: 163, distance: 59.7
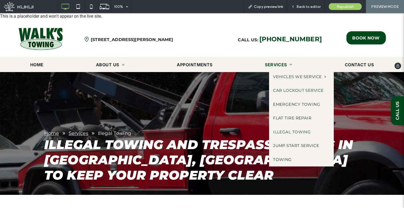
click at [292, 92] on span "Car Lockout Service" at bounding box center [298, 91] width 51 height 6
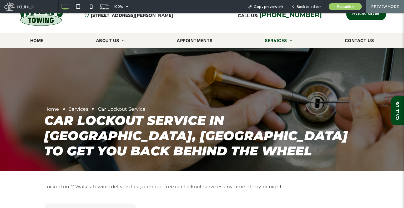
scroll to position [21, 0]
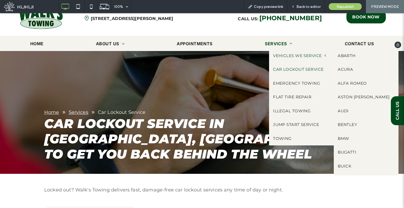
click at [288, 53] on span "Vehicles We Service" at bounding box center [299, 56] width 53 height 6
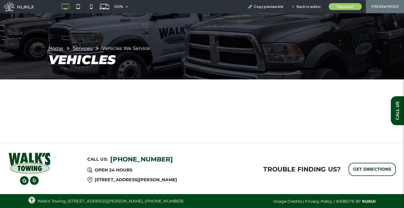
scroll to position [84, 0]
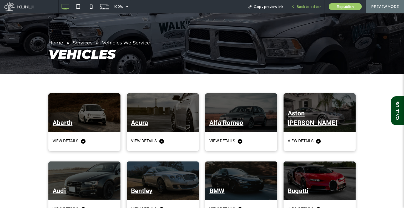
click at [310, 7] on span "Back to editor" at bounding box center [309, 6] width 24 height 4
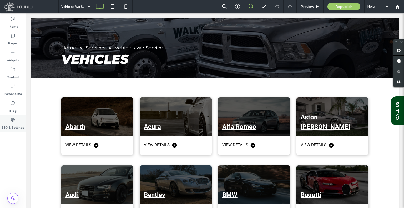
click at [14, 119] on use at bounding box center [13, 120] width 4 height 4
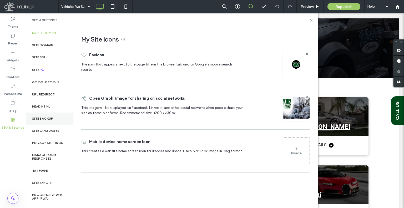
click at [40, 114] on div "Site Backup" at bounding box center [49, 119] width 47 height 12
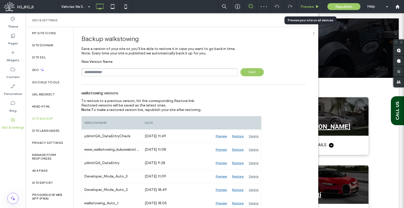
click at [314, 6] on span "Preview" at bounding box center [307, 6] width 13 height 4
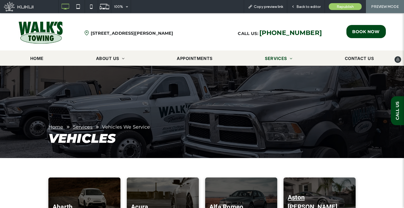
click at [59, 26] on img at bounding box center [40, 32] width 45 height 23
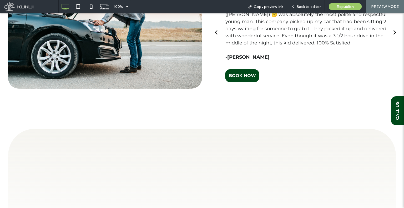
scroll to position [684, 0]
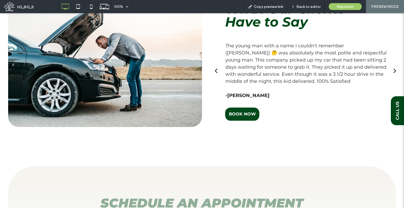
click at [217, 71] on button "back" at bounding box center [216, 70] width 11 height 17
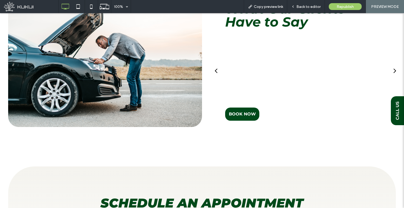
click at [215, 71] on div "back" at bounding box center [216, 71] width 3 height 8
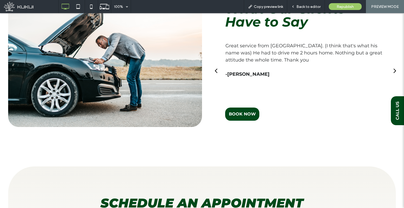
click at [215, 71] on div "back" at bounding box center [216, 71] width 3 height 8
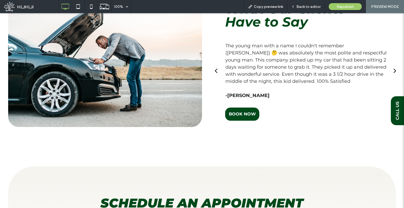
click at [215, 71] on div "back" at bounding box center [216, 71] width 3 height 8
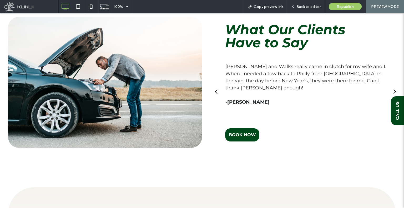
scroll to position [647, 0]
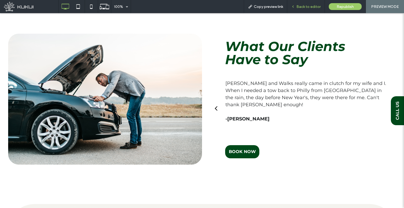
click at [292, 5] on div "Back to editor" at bounding box center [305, 6] width 37 height 4
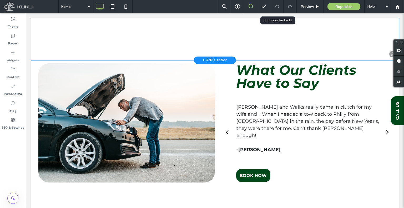
scroll to position [661, 0]
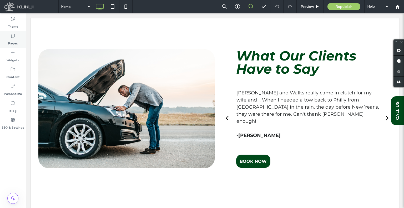
click at [5, 41] on div "Pages" at bounding box center [13, 39] width 26 height 17
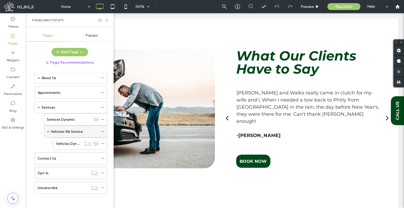
scroll to position [0, 0]
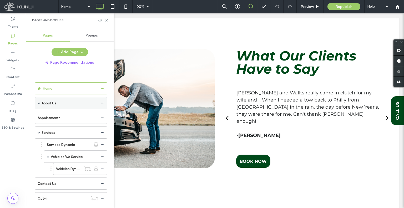
click at [38, 102] on span at bounding box center [39, 103] width 3 height 3
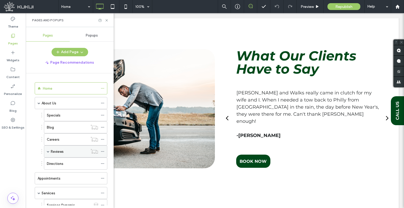
click at [48, 152] on span at bounding box center [48, 152] width 3 height 12
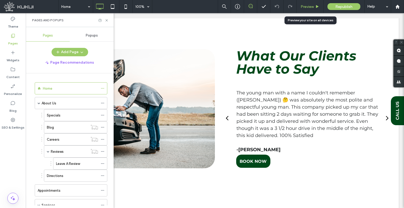
click at [303, 7] on span "Preview" at bounding box center [307, 6] width 13 height 4
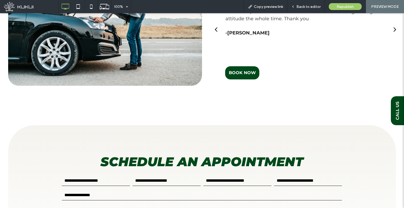
scroll to position [673, 0]
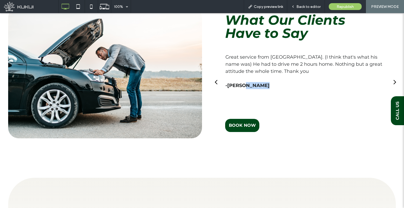
drag, startPoint x: 264, startPoint y: 83, endPoint x: 229, endPoint y: 82, distance: 35.5
click at [237, 82] on p "-Alicia Wagner" at bounding box center [307, 85] width 163 height 7
click at [215, 83] on div "back" at bounding box center [216, 82] width 3 height 8
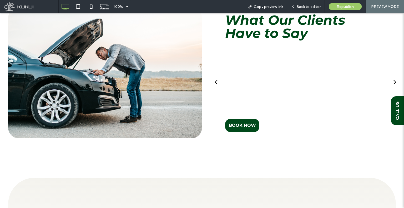
click at [215, 94] on div "The young man with a name I couldn't remember (Jaylen) 🤔 was absolutely the mos…" at bounding box center [305, 86] width 181 height 65
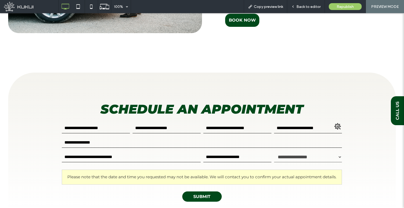
scroll to position [857, 0]
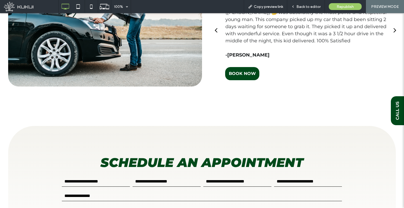
drag, startPoint x: 205, startPoint y: 146, endPoint x: 194, endPoint y: 94, distance: 52.7
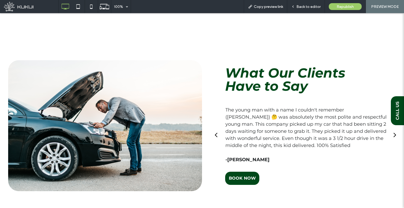
scroll to position [646, 0]
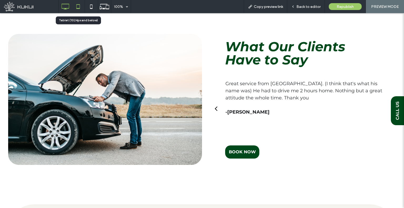
click at [82, 8] on icon at bounding box center [78, 6] width 11 height 11
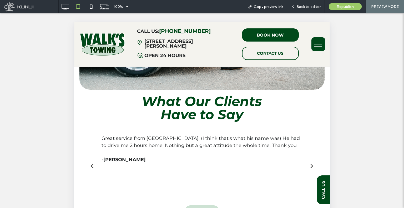
scroll to position [883, 0]
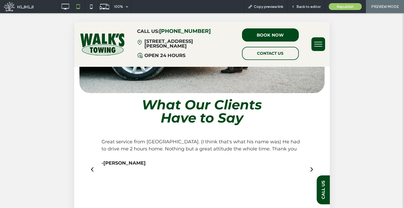
click at [55, 9] on span at bounding box center [31, 6] width 54 height 11
click at [62, 8] on use at bounding box center [66, 7] width 8 height 6
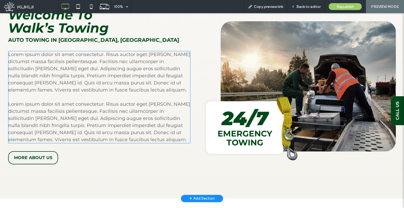
scroll to position [237, 0]
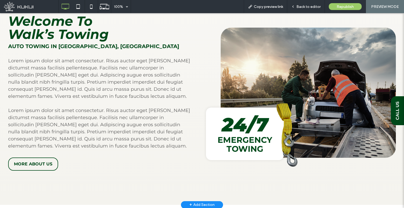
drag, startPoint x: 50, startPoint y: 138, endPoint x: 46, endPoint y: 156, distance: 18.3
drag, startPoint x: 46, startPoint y: 156, endPoint x: 80, endPoint y: 168, distance: 35.9
click at [94, 170] on div "Lorem ipsum dolor sit amet consectetur. Risus auctor eget [PERSON_NAME] dictums…" at bounding box center [99, 93] width 182 height 156
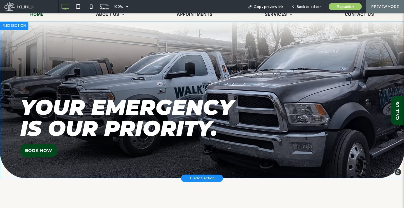
scroll to position [0, 0]
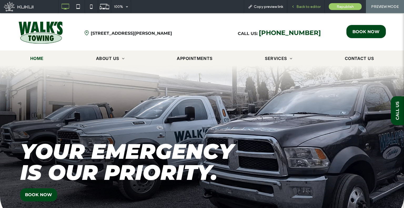
click at [316, 9] on div "Back to editor" at bounding box center [306, 6] width 38 height 13
click at [304, 10] on div "Back to editor" at bounding box center [306, 6] width 38 height 13
click at [299, 6] on span "Back to editor" at bounding box center [309, 6] width 24 height 4
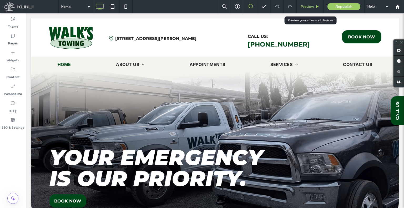
click at [301, 8] on span "Preview" at bounding box center [307, 6] width 13 height 4
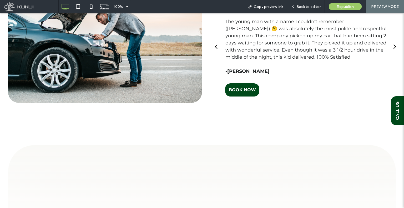
scroll to position [658, 0]
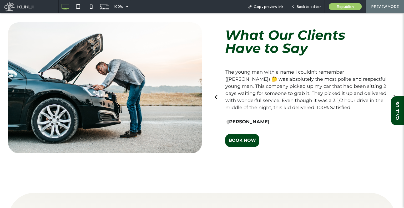
click at [216, 98] on button "back" at bounding box center [216, 97] width 11 height 17
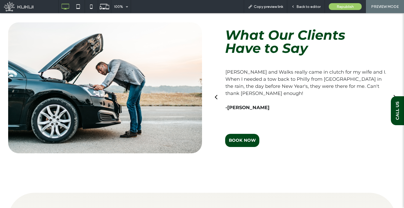
click at [394, 96] on div "next" at bounding box center [395, 97] width 3 height 8
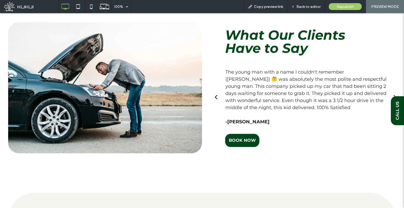
click at [394, 96] on div "next" at bounding box center [395, 97] width 3 height 8
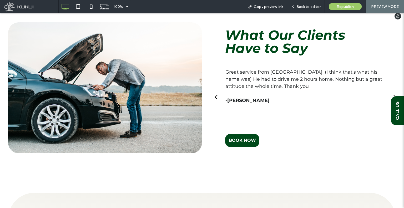
drag, startPoint x: 230, startPoint y: 76, endPoint x: 215, endPoint y: 17, distance: 60.5
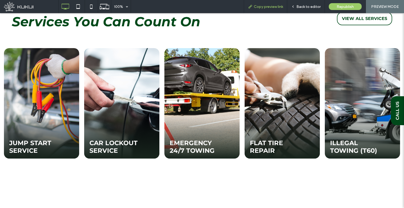
click at [258, 6] on span "Copy preview link" at bounding box center [268, 6] width 29 height 4
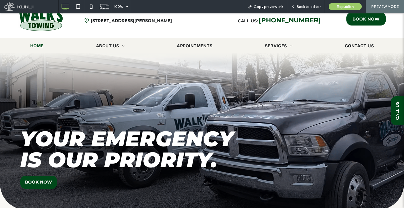
scroll to position [0, 0]
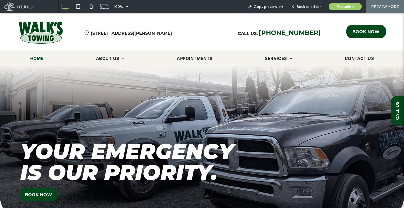
drag, startPoint x: 222, startPoint y: 95, endPoint x: 198, endPoint y: 17, distance: 81.3
click at [308, 9] on div "Back to editor" at bounding box center [306, 6] width 38 height 13
click at [297, 7] on div "Back to editor" at bounding box center [305, 6] width 37 height 4
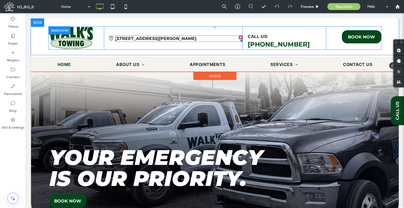
click at [197, 38] on strong "828 South Atherton Str, State College, PA 16801" at bounding box center [155, 38] width 81 height 5
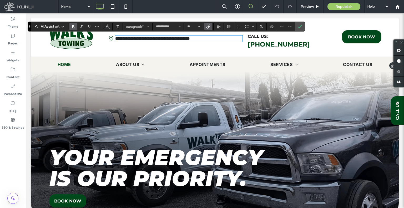
click at [206, 26] on use "Link" at bounding box center [208, 26] width 4 height 4
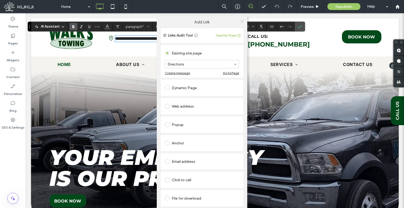
click at [242, 20] on icon at bounding box center [242, 21] width 4 height 4
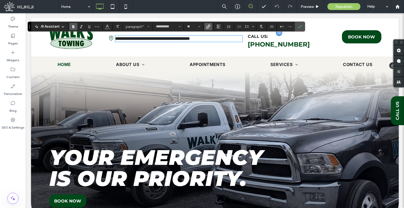
click at [285, 41] on span "(814) 622-4492" at bounding box center [279, 45] width 62 height 8
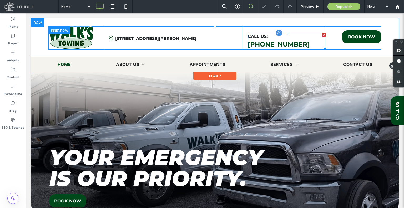
click at [285, 41] on span "(814) 622-4492" at bounding box center [279, 45] width 62 height 8
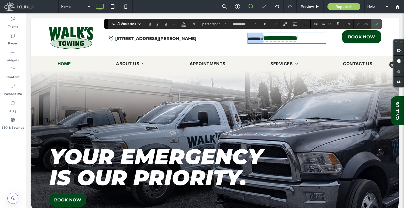
click at [284, 39] on span "**********" at bounding box center [281, 38] width 34 height 6
type input "**"
click at [286, 25] on icon "Link" at bounding box center [285, 24] width 4 height 4
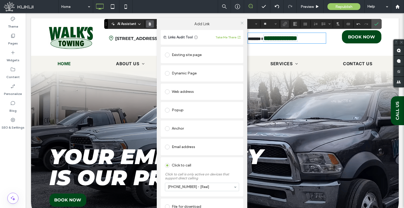
click at [241, 23] on use at bounding box center [242, 23] width 3 height 3
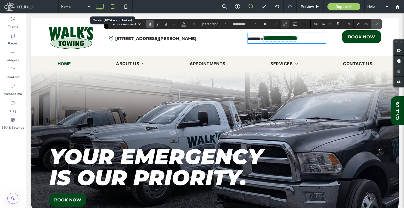
click at [113, 6] on icon at bounding box center [112, 6] width 11 height 11
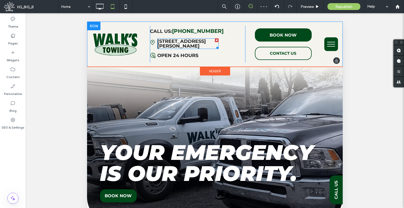
click at [170, 42] on strong "[STREET_ADDRESS][PERSON_NAME]" at bounding box center [181, 43] width 49 height 11
type input "**********"
type input "**"
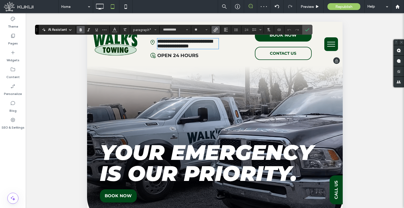
click at [216, 30] on icon "Link" at bounding box center [216, 30] width 4 height 4
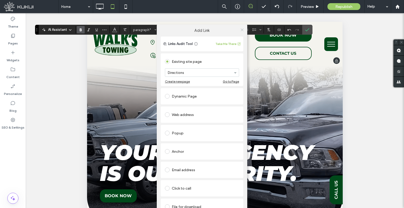
click at [242, 30] on use at bounding box center [242, 29] width 3 height 3
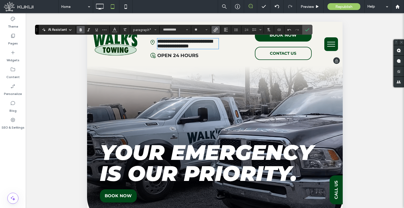
click at [178, 56] on strong "Open 24 hours" at bounding box center [177, 56] width 41 height 6
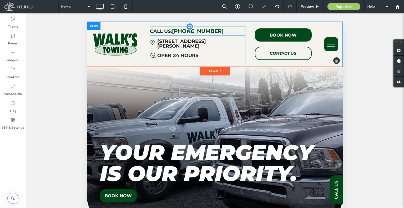
click at [176, 32] on span "(814) 622-4492" at bounding box center [198, 31] width 52 height 6
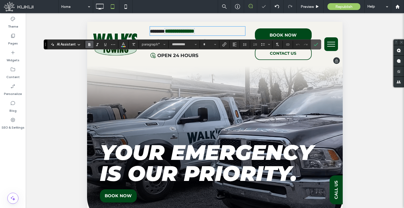
click at [176, 32] on span "**********" at bounding box center [179, 30] width 29 height 5
type input "**"
click at [223, 43] on use "Link" at bounding box center [225, 44] width 4 height 4
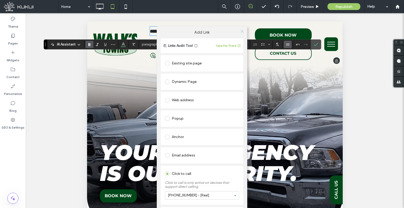
click at [242, 30] on icon at bounding box center [242, 31] width 4 height 4
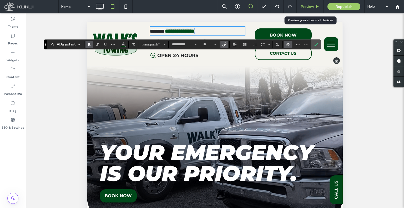
click at [308, 7] on span "Preview" at bounding box center [307, 6] width 13 height 4
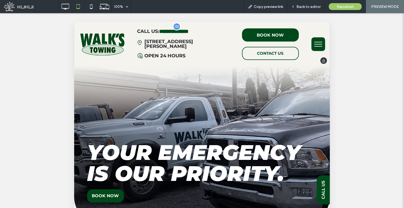
click at [317, 41] on button "menu" at bounding box center [319, 44] width 14 height 14
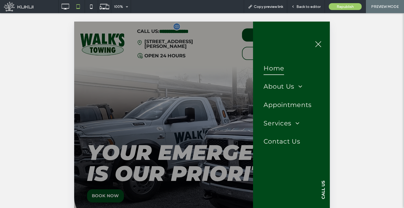
click at [216, 125] on div at bounding box center [202, 190] width 256 height 337
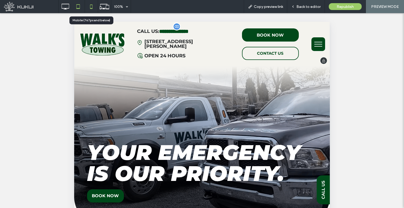
click at [86, 4] on icon at bounding box center [91, 6] width 11 height 11
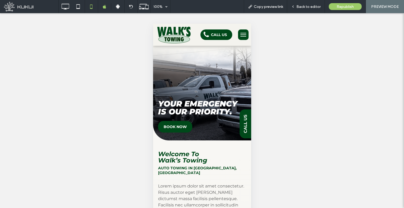
click at [243, 34] on button "menu" at bounding box center [243, 34] width 11 height 11
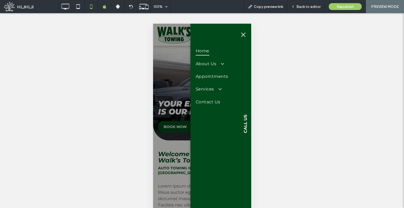
click at [162, 70] on div at bounding box center [202, 124] width 98 height 201
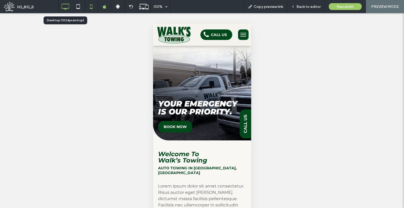
click at [70, 7] on icon at bounding box center [65, 6] width 11 height 11
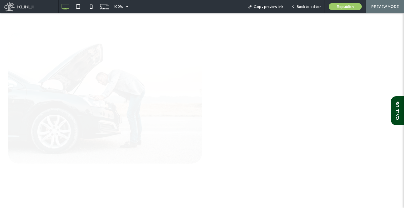
scroll to position [857, 0]
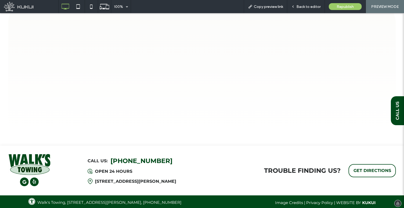
drag, startPoint x: 217, startPoint y: 98, endPoint x: 215, endPoint y: 183, distance: 84.8
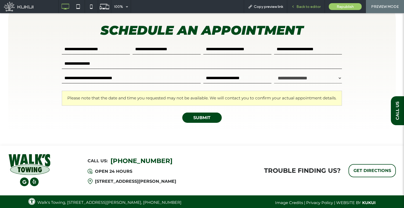
click at [297, 3] on div "Back to editor" at bounding box center [306, 6] width 38 height 13
click at [298, 5] on span "Back to editor" at bounding box center [309, 6] width 24 height 4
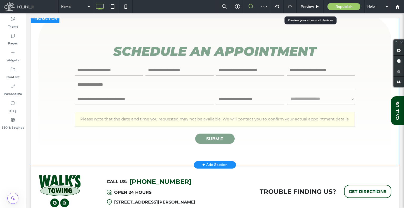
scroll to position [870, 0]
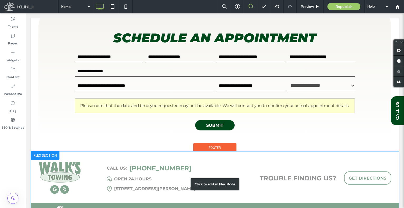
click at [173, 159] on div "Click to edit in Flex Mode" at bounding box center [215, 185] width 368 height 66
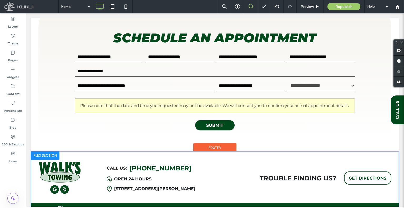
scroll to position [858, 0]
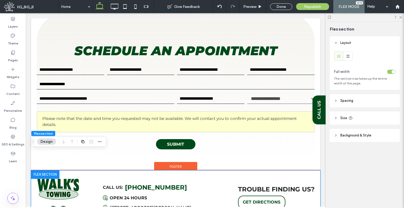
click at [156, 184] on div "Call us: (814) 622-4492 Clock with a checkmark, indicating scheduled or complet…" at bounding box center [159, 197] width 112 height 27
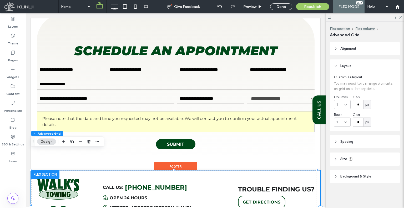
click at [156, 184] on div "Call us: (814) 622-4492 Clock with a checkmark, indicating scheduled or complet…" at bounding box center [159, 197] width 112 height 27
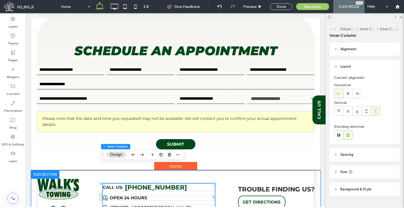
click at [156, 184] on div "Call us: (814) 622-4492 Clock with a checkmark, indicating scheduled or complet…" at bounding box center [159, 197] width 112 height 27
click at [158, 184] on span "(814) 622-4492" at bounding box center [156, 188] width 62 height 8
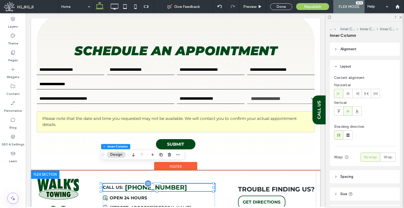
click at [158, 184] on span "(814) 622-4492" at bounding box center [156, 188] width 62 height 8
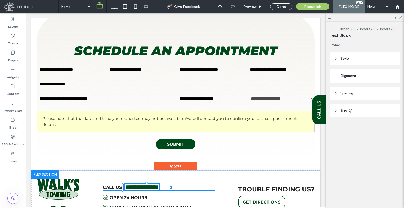
type input "**********"
type input "**"
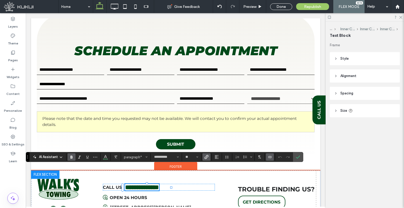
click at [210, 158] on section at bounding box center [207, 156] width 10 height 7
click at [208, 158] on label "Link" at bounding box center [207, 156] width 8 height 7
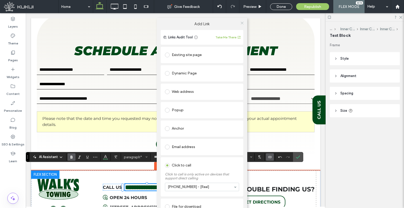
drag, startPoint x: 240, startPoint y: 23, endPoint x: 219, endPoint y: 0, distance: 31.5
click at [241, 23] on use at bounding box center [242, 23] width 3 height 3
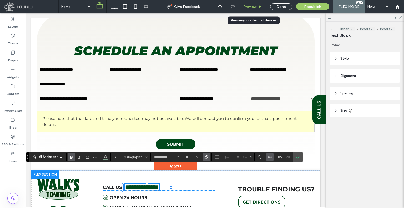
click at [247, 8] on span "Preview" at bounding box center [249, 6] width 13 height 4
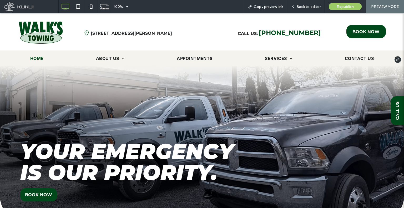
drag, startPoint x: 204, startPoint y: 126, endPoint x: 128, endPoint y: 41, distance: 114.8
click at [103, 60] on span "About Us" at bounding box center [110, 58] width 28 height 6
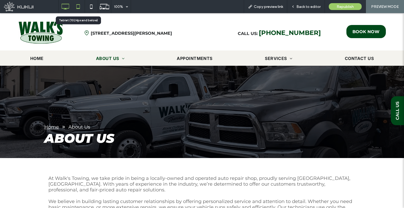
click at [82, 4] on icon at bounding box center [78, 6] width 11 height 11
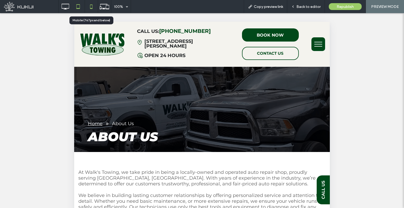
click at [87, 6] on icon at bounding box center [91, 6] width 11 height 11
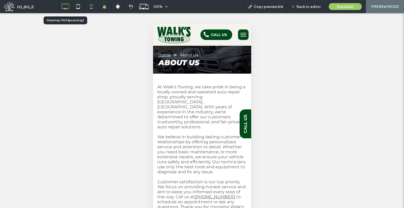
click at [59, 9] on div at bounding box center [65, 6] width 13 height 11
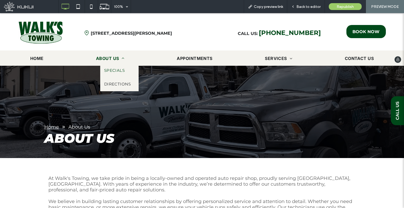
click at [122, 71] on span "Specials" at bounding box center [114, 71] width 21 height 6
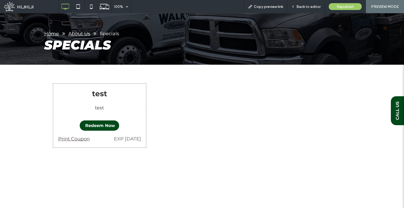
scroll to position [132, 0]
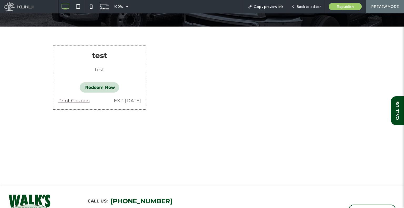
click at [96, 87] on span "Redeem Now" at bounding box center [100, 87] width 30 height 10
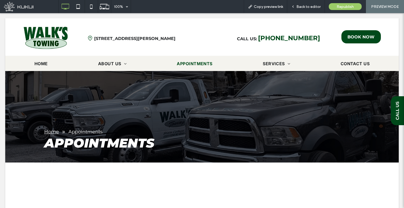
scroll to position [0, 0]
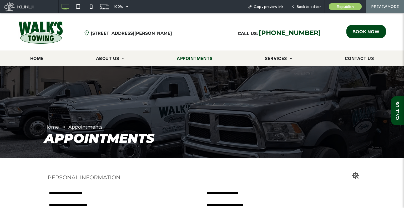
drag, startPoint x: 249, startPoint y: 69, endPoint x: 259, endPoint y: 149, distance: 80.8
click at [44, 33] on img at bounding box center [40, 32] width 45 height 23
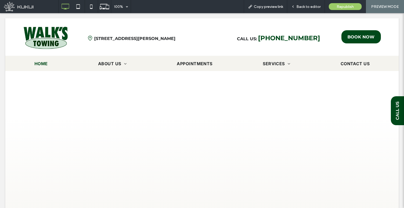
drag, startPoint x: 205, startPoint y: 94, endPoint x: 214, endPoint y: 94, distance: 9.2
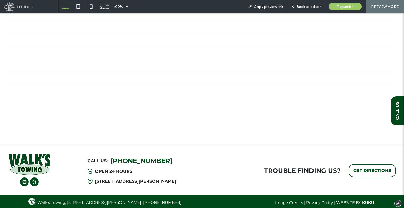
drag, startPoint x: 221, startPoint y: 102, endPoint x: 221, endPoint y: 191, distance: 88.7
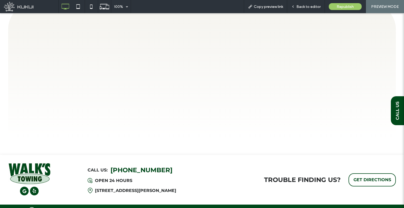
scroll to position [857, 0]
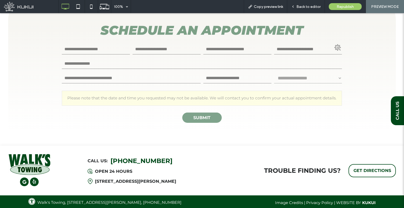
click at [231, 79] on input "First choice - date" at bounding box center [237, 78] width 68 height 11
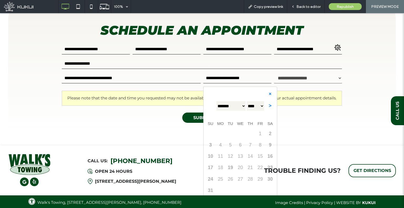
click at [232, 98] on div "↺ × < ******* ******** ***** ***** *** **** **** ****** ********* ******* *****…" at bounding box center [241, 102] width 70 height 26
click at [232, 102] on select "******* ******** ***** ***** *** **** **** ****** ********* ******* ******** **…" at bounding box center [231, 106] width 30 height 11
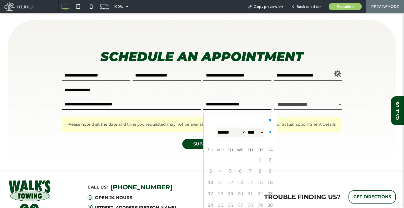
click at [234, 129] on select "******* ******** ***** ***** *** **** **** ****** ********* ******* ******** **…" at bounding box center [231, 132] width 30 height 11
click at [257, 131] on select "**** **** **** **** **** **** **** **** **** **** **** **** **** **** **** ****…" at bounding box center [255, 132] width 18 height 11
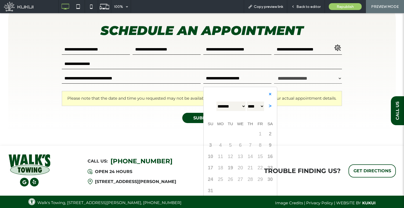
scroll to position [857, 0]
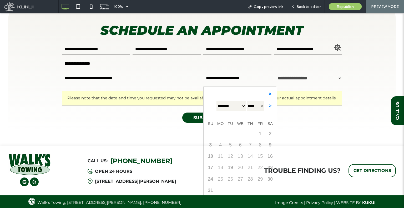
click at [238, 106] on select "******* ******** ***** ***** *** **** **** ****** ********* ******* ******** **…" at bounding box center [231, 106] width 30 height 11
click at [268, 106] on link ">" at bounding box center [270, 106] width 10 height 11
select select "*"
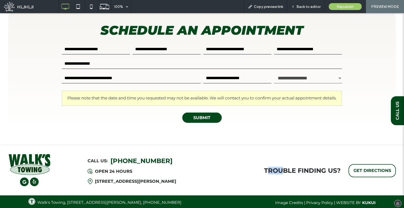
drag, startPoint x: 265, startPoint y: 169, endPoint x: 278, endPoint y: 169, distance: 13.4
click at [278, 169] on strong "Trouble finding us?" at bounding box center [302, 171] width 77 height 8
click at [248, 134] on div "**********" at bounding box center [202, 69] width 404 height 150
click at [254, 78] on input "First choice - date" at bounding box center [237, 78] width 68 height 11
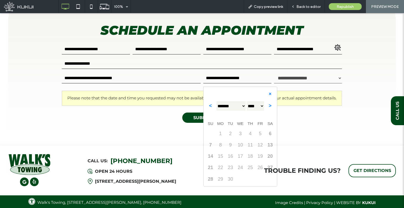
click at [300, 72] on div "**********" at bounding box center [308, 79] width 68 height 14
click at [259, 77] on input "First choice - date" at bounding box center [237, 78] width 68 height 11
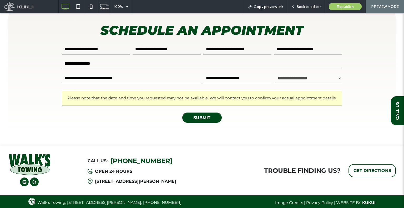
scroll to position [0, 0]
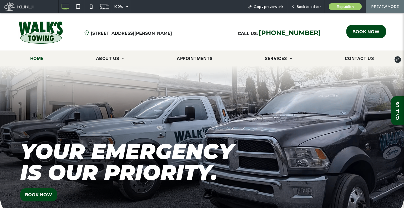
drag, startPoint x: 162, startPoint y: 126, endPoint x: 157, endPoint y: 33, distance: 93.3
click at [193, 58] on span "Appointments" at bounding box center [195, 58] width 36 height 6
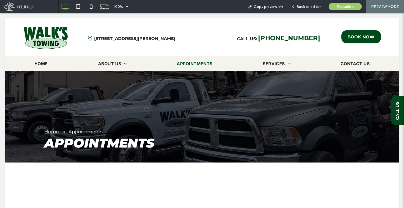
drag, startPoint x: 205, startPoint y: 112, endPoint x: 208, endPoint y: 182, distance: 69.8
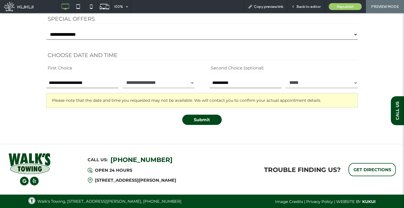
drag, startPoint x: 215, startPoint y: 128, endPoint x: 219, endPoint y: 219, distance: 90.6
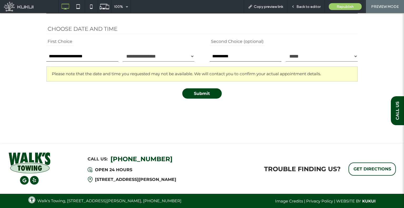
scroll to position [266, 0]
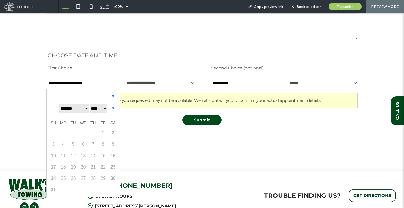
click at [105, 85] on input "First choice - date" at bounding box center [82, 83] width 72 height 11
drag, startPoint x: 98, startPoint y: 148, endPoint x: 96, endPoint y: 158, distance: 10.3
click at [98, 151] on tbody "27 28 29 30 31 1 2 3 4 5 6 7 8 9 10 11 12 13 14 15 16 17 18 19 20 21 22 23 24 2…" at bounding box center [83, 161] width 70 height 68
click at [95, 159] on span "14" at bounding box center [93, 156] width 9 height 11
click at [77, 107] on select "******* ******** ***** ***** *** **** **** ****** ********* ******* ******** **…" at bounding box center [74, 108] width 30 height 11
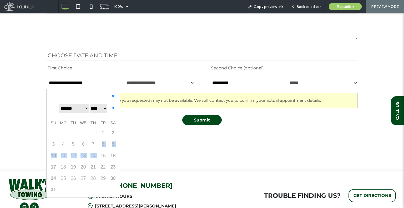
click at [59, 103] on select "******* ******** ***** ***** *** **** **** ****** ********* ******* ******** **…" at bounding box center [74, 108] width 30 height 11
click at [93, 161] on link "23" at bounding box center [93, 166] width 10 height 11
click at [83, 107] on select "******* ******** ***** ***** *** **** **** ****** ********* ******* ******** **…" at bounding box center [74, 108] width 30 height 11
select select "**"
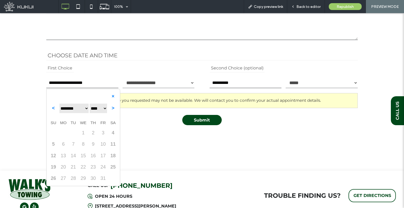
click at [59, 103] on select "******* ******** ***** ***** *** **** **** ****** ********* ******* ******** **…" at bounding box center [74, 108] width 30 height 11
click at [103, 104] on select "**** **** **** **** **** **** **** **** **** **** **** **** **** **** **** ****…" at bounding box center [98, 108] width 18 height 11
select select "****"
click at [89, 103] on select "**** **** **** **** **** **** **** **** **** **** **** **** **** **** **** ****…" at bounding box center [98, 108] width 18 height 11
click at [98, 138] on td "2" at bounding box center [103, 132] width 10 height 11
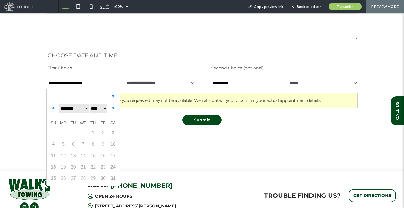
click at [134, 143] on div "**********" at bounding box center [202, 31] width 316 height 250
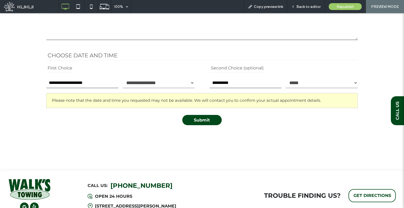
click at [81, 81] on input "First choice - date" at bounding box center [82, 83] width 72 height 11
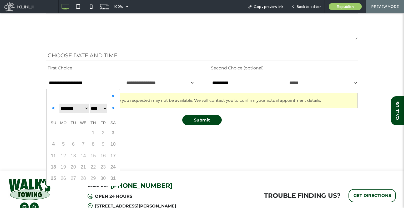
click at [153, 139] on div "**********" at bounding box center [202, 31] width 316 height 250
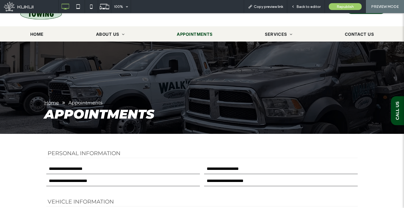
scroll to position [0, 0]
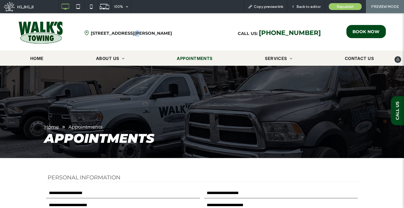
click at [132, 28] on div "828 South Atherton Str, State College, PA 16801 Location pin icon. | Walk's Tow…" at bounding box center [155, 32] width 153 height 23
click at [135, 33] on strong "828 South Atherton Str, State College, PA 16801" at bounding box center [131, 33] width 81 height 5
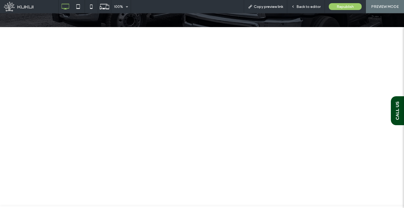
scroll to position [132, 0]
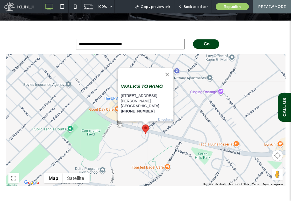
click at [0, 47] on div "**********" at bounding box center [145, 116] width 291 height 165
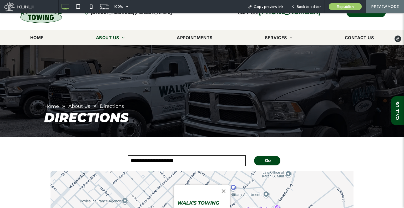
scroll to position [0, 0]
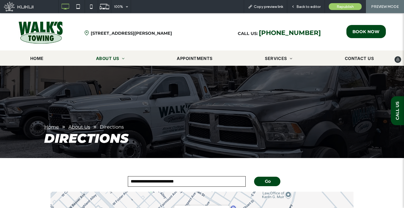
click at [57, 31] on img at bounding box center [40, 32] width 45 height 23
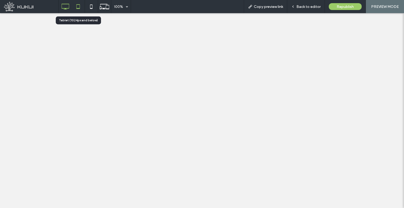
click at [77, 9] on use at bounding box center [77, 6] width 3 height 4
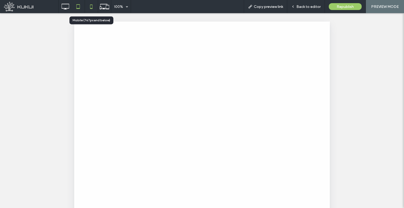
click at [91, 6] on icon at bounding box center [91, 6] width 11 height 11
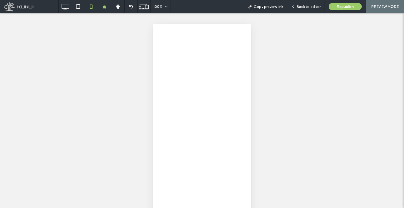
click at [131, 3] on div "100% Copy preview link Back to editor Republish PREVIEW MODE Site Comments Team…" at bounding box center [202, 104] width 404 height 208
click at [133, 6] on div at bounding box center [131, 7] width 13 height 4
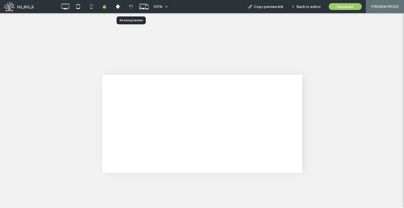
click at [134, 12] on div at bounding box center [130, 6] width 13 height 13
click at [130, 8] on icon at bounding box center [131, 7] width 4 height 4
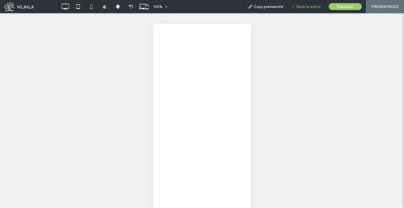
click at [291, 7] on div "Back to editor" at bounding box center [305, 6] width 37 height 4
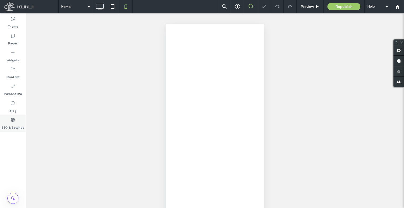
click at [9, 125] on label "SEO & Settings" at bounding box center [13, 126] width 23 height 7
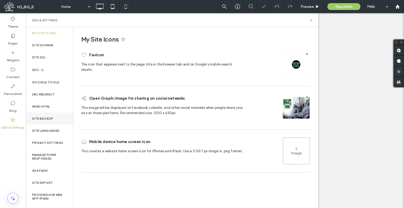
click at [60, 117] on div "Site Backup" at bounding box center [49, 119] width 47 height 12
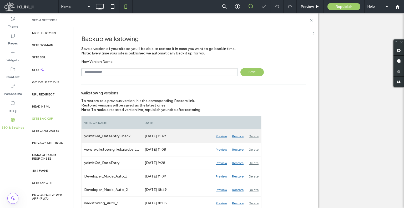
click at [234, 136] on div "Restore" at bounding box center [237, 136] width 17 height 13
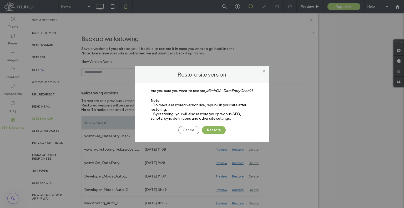
click at [221, 131] on button "Restore" at bounding box center [214, 130] width 24 height 8
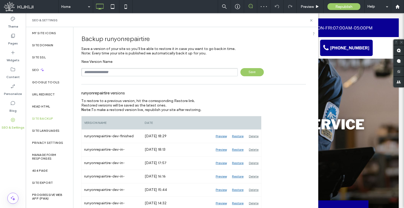
click at [134, 75] on input "text" at bounding box center [159, 72] width 157 height 8
type input "**********"
click at [242, 73] on span "Save" at bounding box center [252, 72] width 23 height 8
click at [13, 73] on label "Content" at bounding box center [12, 75] width 13 height 7
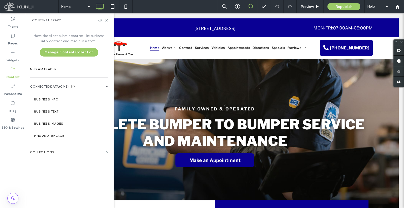
click at [56, 101] on div "Head HTML" at bounding box center [49, 107] width 47 height 12
click at [56, 101] on label "Business Info" at bounding box center [70, 100] width 72 height 4
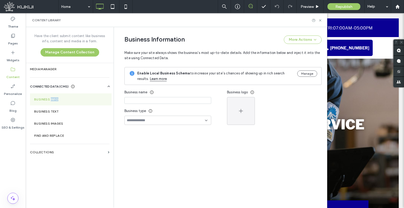
type input "**********"
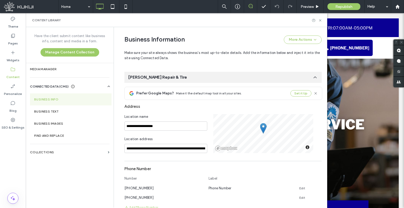
scroll to position [143, 0]
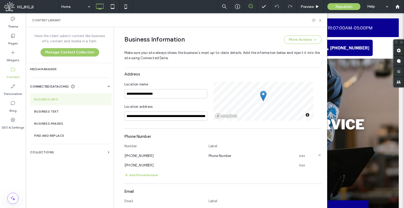
click at [143, 157] on span "[PHONE_NUMBER]" at bounding box center [138, 156] width 29 height 4
copy span "[PHONE_NUMBER]"
click at [143, 166] on span "[PHONE_NUMBER]" at bounding box center [138, 165] width 29 height 4
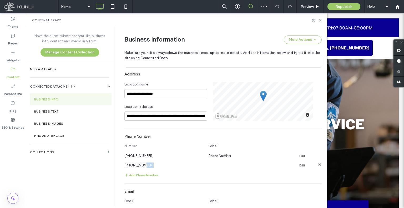
click at [143, 166] on span "[PHONE_NUMBER]" at bounding box center [138, 165] width 29 height 4
copy div "[PHONE_NUMBER]"
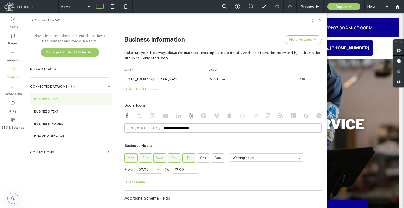
scroll to position [222, 0]
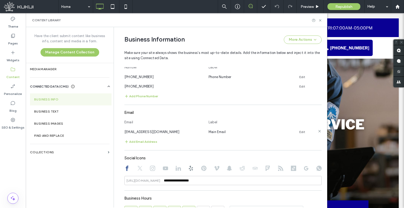
click at [148, 131] on span "[EMAIL_ADDRESS][DOMAIN_NAME]" at bounding box center [151, 132] width 55 height 4
copy span "[EMAIL_ADDRESS][DOMAIN_NAME]"
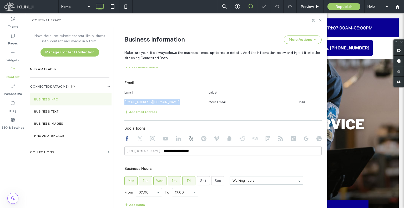
scroll to position [274, 0]
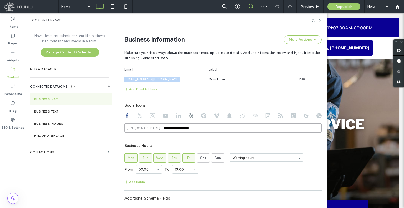
click at [170, 132] on input "**********" at bounding box center [222, 127] width 197 height 9
click at [137, 113] on div "**********" at bounding box center [222, 117] width 197 height 32
click at [139, 118] on icon at bounding box center [139, 115] width 5 height 5
click at [151, 118] on icon at bounding box center [152, 115] width 5 height 5
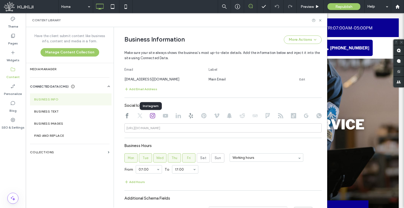
click at [168, 117] on div at bounding box center [222, 116] width 197 height 6
click at [165, 117] on use at bounding box center [165, 116] width 5 height 4
click at [177, 118] on icon at bounding box center [178, 115] width 5 height 5
click at [188, 119] on div at bounding box center [190, 116] width 5 height 6
click at [189, 117] on use at bounding box center [191, 115] width 4 height 5
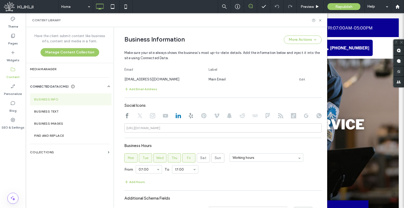
type input "**********"
click at [189, 125] on input "**********" at bounding box center [222, 127] width 197 height 9
click at [197, 115] on div at bounding box center [222, 116] width 197 height 6
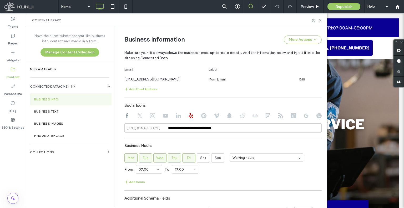
click at [201, 115] on icon at bounding box center [203, 115] width 5 height 5
click at [217, 116] on div at bounding box center [222, 116] width 197 height 6
click at [214, 116] on use at bounding box center [216, 115] width 5 height 4
click at [227, 116] on use at bounding box center [229, 115] width 5 height 5
click at [242, 117] on icon at bounding box center [242, 115] width 5 height 5
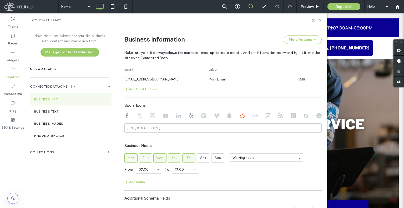
click at [253, 117] on use at bounding box center [255, 115] width 5 height 3
click at [268, 117] on div at bounding box center [222, 116] width 197 height 6
click at [265, 116] on icon at bounding box center [267, 115] width 5 height 5
click at [280, 117] on use at bounding box center [280, 115] width 5 height 5
click at [287, 116] on div at bounding box center [222, 116] width 197 height 6
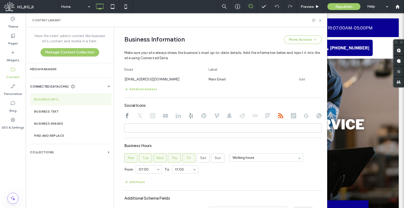
click at [294, 117] on div at bounding box center [222, 116] width 197 height 6
click at [291, 117] on icon at bounding box center [293, 115] width 5 height 5
click at [304, 116] on icon at bounding box center [306, 115] width 5 height 5
click at [317, 114] on icon at bounding box center [319, 115] width 5 height 5
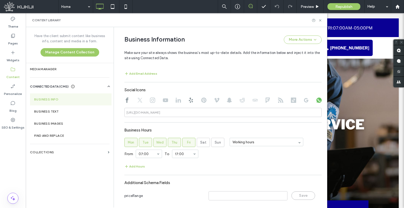
scroll to position [304, 0]
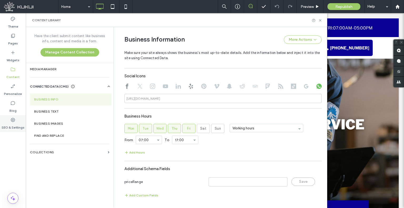
click at [12, 124] on label "SEO & Settings" at bounding box center [13, 126] width 23 height 7
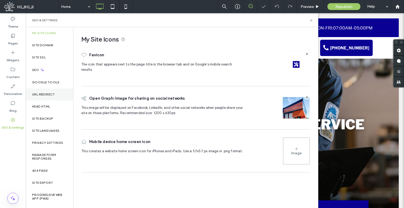
click at [53, 98] on div "URL Redirect" at bounding box center [49, 94] width 47 height 12
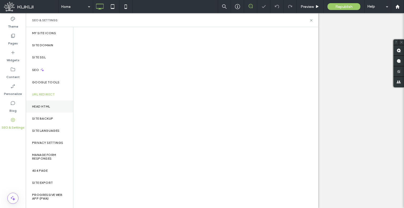
click at [53, 106] on div "Head HTML" at bounding box center [49, 107] width 47 height 12
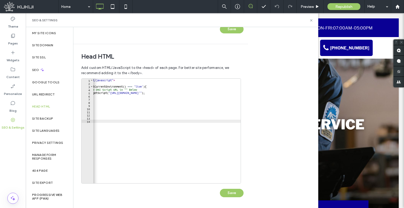
scroll to position [0, 28]
click at [96, 57] on span "Head HTML" at bounding box center [160, 57] width 159 height 8
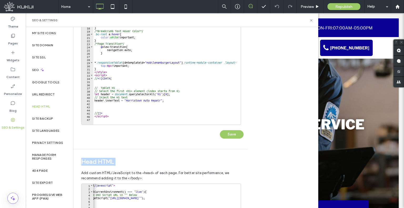
scroll to position [32, 0]
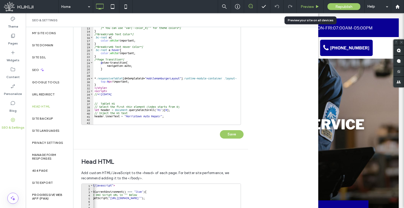
click at [305, 4] on div "Preview" at bounding box center [310, 6] width 27 height 13
click at [299, 4] on div "Preview" at bounding box center [310, 6] width 27 height 4
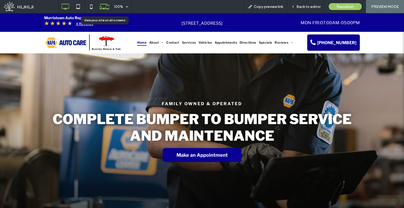
click at [106, 8] on use at bounding box center [104, 6] width 9 height 5
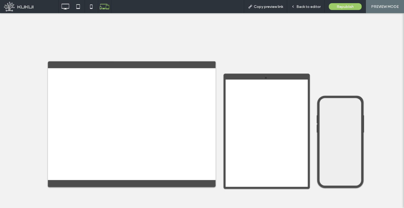
click at [91, 4] on div at bounding box center [202, 104] width 404 height 208
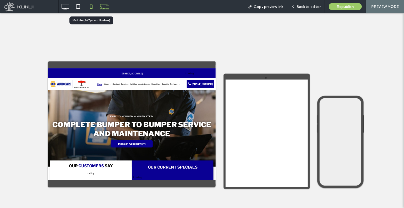
click at [91, 5] on icon at bounding box center [91, 6] width 11 height 11
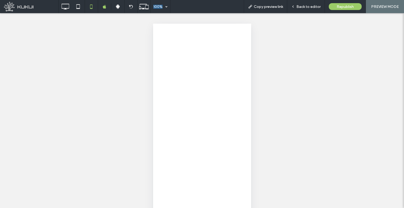
click at [0, 0] on div "Morristown Auto Repair ★ ★ ★ ★ ★ Review" at bounding box center [0, 0] width 0 height 0
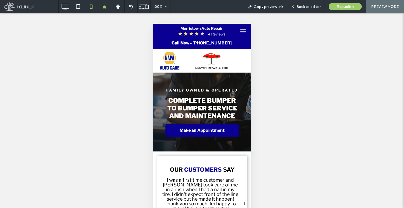
click at [192, 16] on div "Unhide? Yes Unhide? Yes" at bounding box center [202, 117] width 404 height 208
click at [66, 7] on icon at bounding box center [65, 6] width 11 height 11
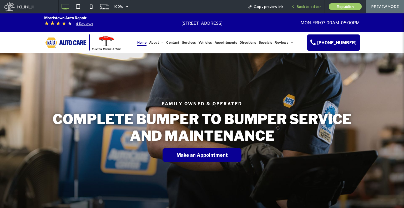
click at [301, 7] on span "Back to editor" at bounding box center [309, 6] width 24 height 4
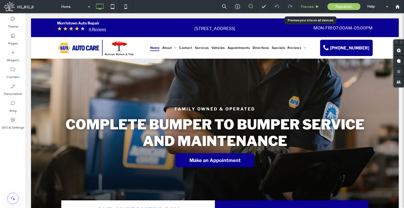
click at [305, 7] on span "Preview" at bounding box center [307, 6] width 13 height 4
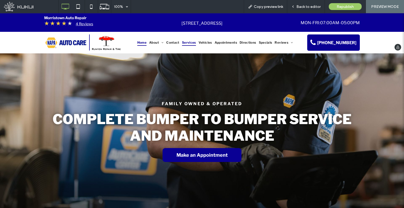
click at [194, 44] on link "Services" at bounding box center [189, 42] width 17 height 6
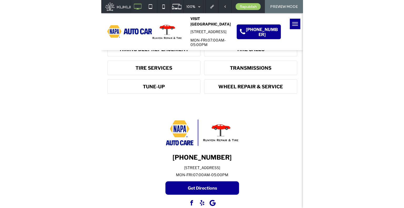
scroll to position [237, 0]
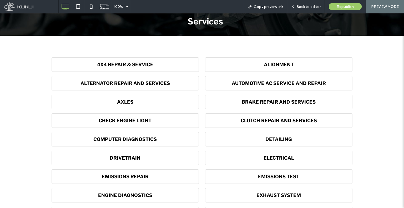
scroll to position [0, 0]
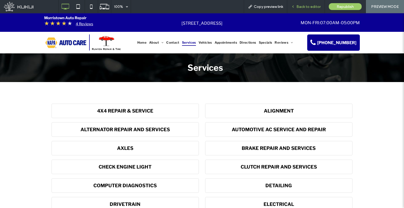
click at [303, 4] on div "Back to editor" at bounding box center [306, 6] width 38 height 13
click at [205, 42] on span "Vehicles" at bounding box center [205, 42] width 13 height 6
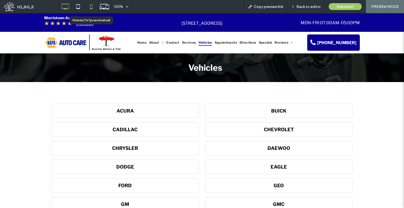
click at [91, 9] on use at bounding box center [91, 6] width 2 height 4
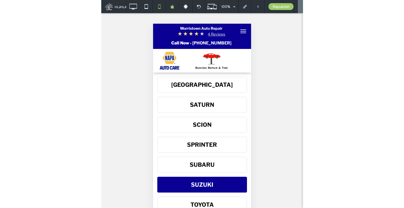
scroll to position [605, 0]
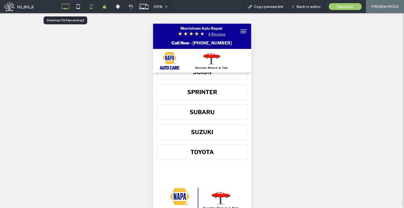
click at [70, 8] on icon at bounding box center [65, 6] width 11 height 11
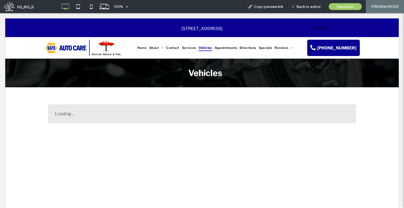
scroll to position [0, 0]
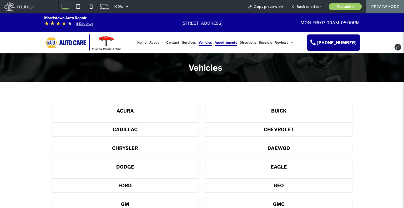
click at [225, 42] on span "Appointments" at bounding box center [226, 42] width 22 height 6
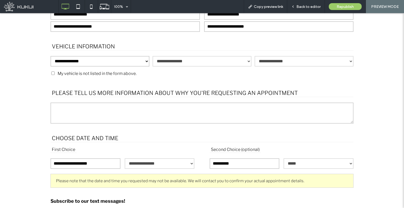
scroll to position [132, 0]
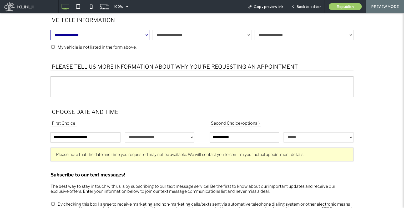
click at [96, 37] on select "**********" at bounding box center [100, 35] width 99 height 11
click at [51, 30] on select "**********" at bounding box center [100, 35] width 99 height 11
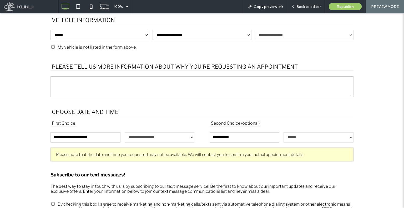
click at [121, 37] on select "**********" at bounding box center [100, 35] width 99 height 11
click at [51, 30] on select "**********" at bounding box center [100, 35] width 99 height 11
click at [93, 34] on select "**********" at bounding box center [100, 35] width 99 height 11
click at [51, 30] on select "**********" at bounding box center [100, 35] width 99 height 11
click at [87, 33] on select "**********" at bounding box center [100, 35] width 99 height 11
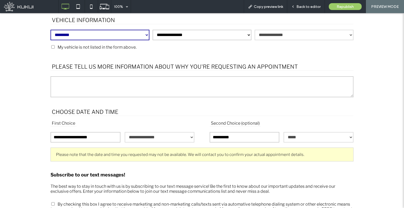
click at [51, 30] on select "**********" at bounding box center [100, 35] width 99 height 11
click at [93, 34] on select "**********" at bounding box center [100, 35] width 99 height 11
click at [51, 30] on select "**********" at bounding box center [100, 35] width 99 height 11
click at [82, 35] on select "**********" at bounding box center [100, 35] width 99 height 11
click at [51, 30] on select "**********" at bounding box center [100, 35] width 99 height 11
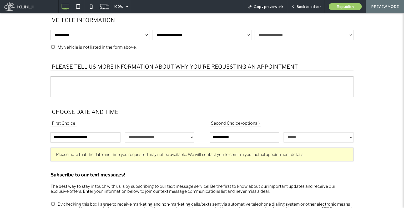
click at [75, 36] on select "**********" at bounding box center [100, 35] width 99 height 11
click at [51, 30] on select "**********" at bounding box center [100, 35] width 99 height 11
click at [107, 39] on select "**********" at bounding box center [100, 35] width 99 height 11
click at [51, 30] on select "**********" at bounding box center [100, 35] width 99 height 11
drag, startPoint x: 122, startPoint y: 35, endPoint x: 122, endPoint y: 39, distance: 4.7
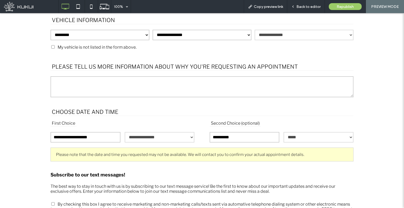
click at [122, 35] on select "**********" at bounding box center [100, 35] width 99 height 11
click at [51, 30] on select "**********" at bounding box center [100, 35] width 99 height 11
click at [190, 37] on select "**********" at bounding box center [202, 35] width 99 height 11
click at [122, 39] on select "**********" at bounding box center [100, 35] width 99 height 11
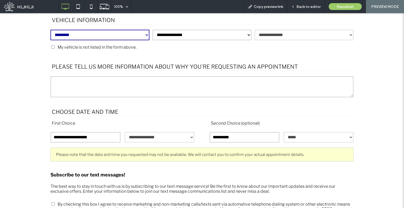
click at [51, 30] on select "**********" at bounding box center [100, 35] width 99 height 11
click at [103, 34] on select "**********" at bounding box center [100, 35] width 99 height 11
click at [51, 30] on select "**********" at bounding box center [100, 35] width 99 height 11
click at [106, 37] on select "**********" at bounding box center [100, 35] width 99 height 11
click at [51, 30] on select "**********" at bounding box center [100, 35] width 99 height 11
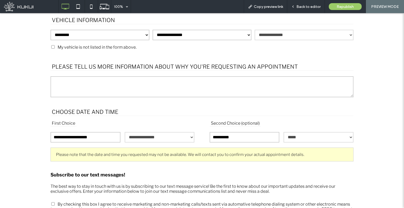
click at [111, 36] on select "**********" at bounding box center [100, 35] width 99 height 11
select select "**"
click at [51, 30] on select "**********" at bounding box center [100, 35] width 99 height 11
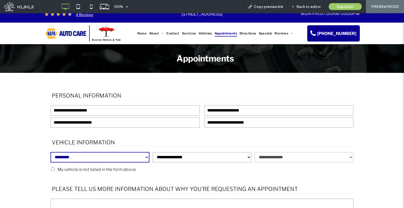
scroll to position [0, 0]
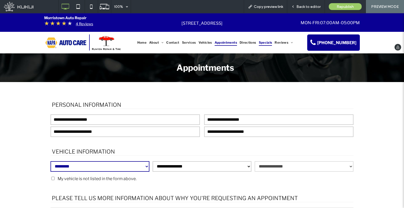
click at [263, 43] on span "Specials" at bounding box center [265, 42] width 13 height 6
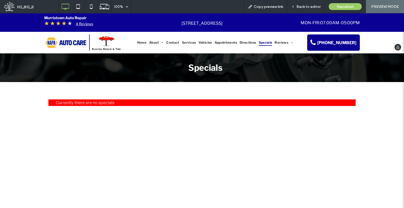
click at [259, 41] on span "Specials" at bounding box center [265, 42] width 13 height 6
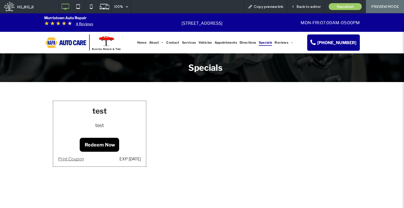
click at [101, 144] on span "Redeem Now" at bounding box center [100, 145] width 31 height 14
click at [86, 45] on div "Click To Paste" at bounding box center [66, 42] width 45 height 16
click at [75, 43] on img at bounding box center [66, 42] width 42 height 11
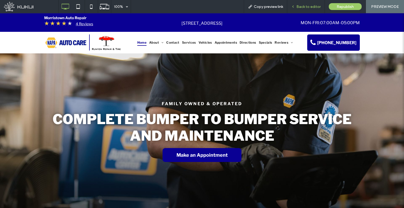
click at [296, 3] on div "Back to editor" at bounding box center [306, 6] width 38 height 13
click at [293, 5] on icon at bounding box center [293, 7] width 4 height 4
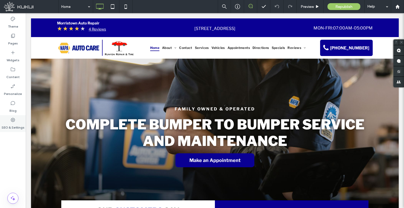
click at [14, 122] on icon at bounding box center [12, 119] width 5 height 5
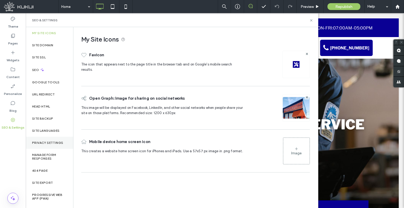
click at [56, 145] on div "Privacy Settings" at bounding box center [49, 143] width 47 height 12
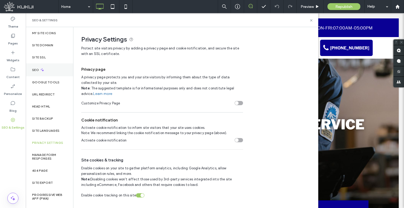
click at [39, 71] on label "SEO" at bounding box center [36, 70] width 8 height 4
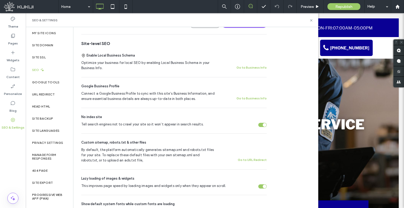
scroll to position [105, 0]
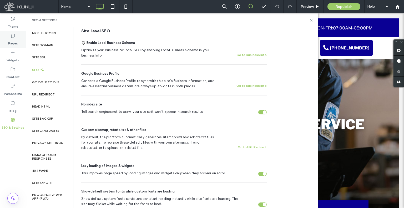
click at [16, 41] on label "Pages" at bounding box center [13, 41] width 10 height 7
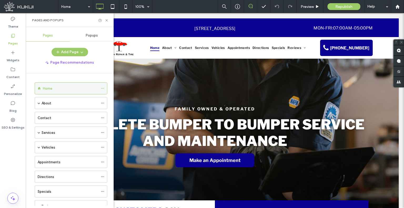
click at [103, 89] on icon at bounding box center [103, 89] width 4 height 4
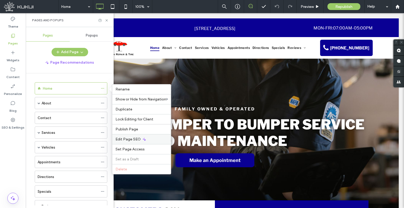
click at [125, 135] on div "Edit Page SEO" at bounding box center [141, 139] width 59 height 10
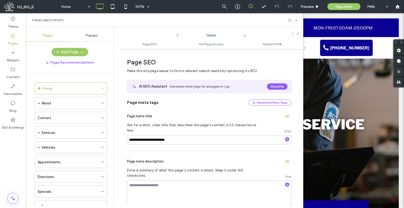
click at [246, 36] on icon at bounding box center [245, 35] width 4 height 4
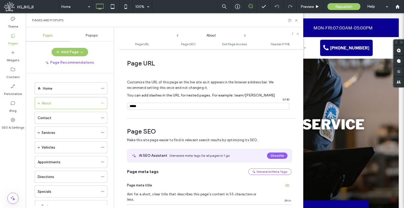
click at [246, 36] on icon at bounding box center [245, 35] width 4 height 4
click at [179, 37] on icon at bounding box center [178, 35] width 4 height 4
click at [243, 35] on icon at bounding box center [245, 35] width 4 height 4
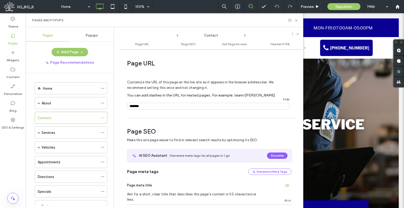
click at [243, 35] on icon at bounding box center [245, 35] width 4 height 4
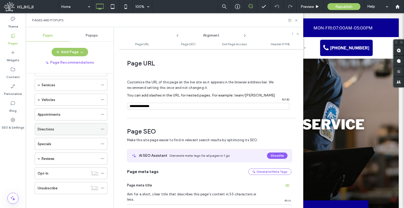
scroll to position [48, 0]
click at [102, 142] on icon at bounding box center [103, 144] width 4 height 4
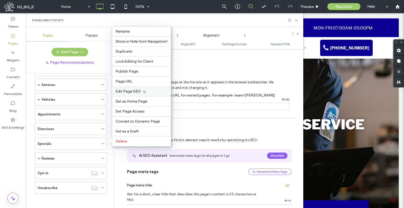
click at [131, 93] on span "Edit Page SEO" at bounding box center [128, 91] width 25 height 4
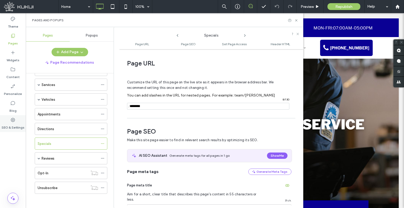
click at [9, 120] on div "SEO & Settings" at bounding box center [13, 123] width 26 height 17
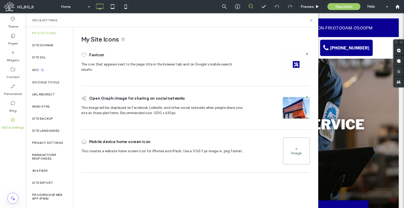
click at [38, 98] on span at bounding box center [39, 99] width 3 height 3
click at [40, 97] on div "URL Redirect" at bounding box center [49, 94] width 47 height 12
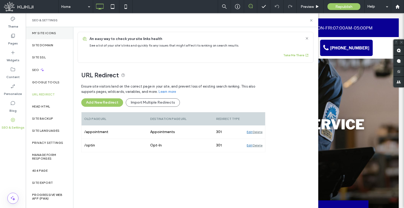
click at [53, 37] on div "My Site Icons" at bounding box center [49, 33] width 47 height 12
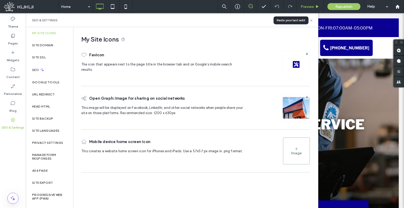
click at [302, 7] on span "Preview" at bounding box center [307, 6] width 13 height 4
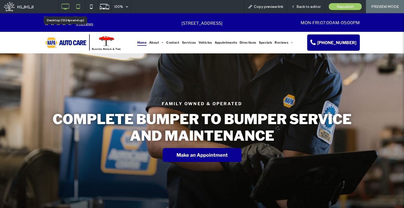
click at [79, 7] on icon at bounding box center [78, 6] width 11 height 11
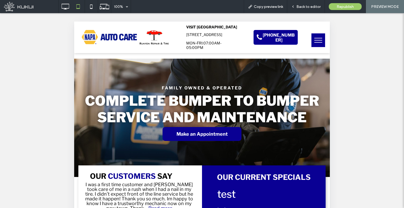
click at [312, 39] on button "menu" at bounding box center [319, 40] width 14 height 14
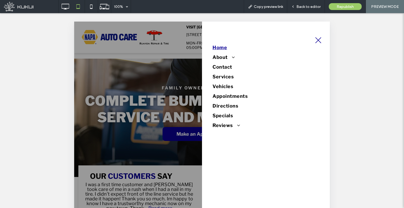
click at [138, 97] on div at bounding box center [202, 190] width 256 height 337
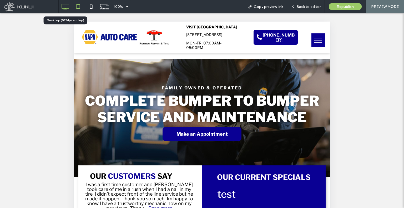
click at [62, 6] on icon at bounding box center [65, 6] width 11 height 11
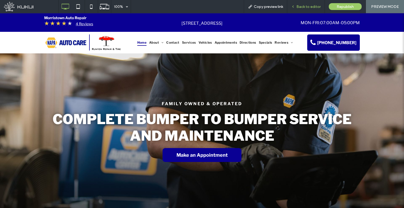
click at [302, 10] on div "Back to editor" at bounding box center [306, 6] width 38 height 13
click at [305, 5] on span "Back to editor" at bounding box center [309, 6] width 24 height 4
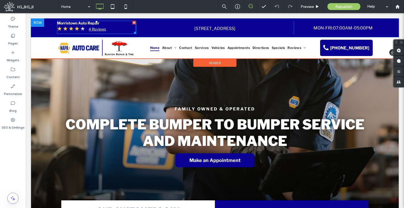
click at [100, 29] on span at bounding box center [96, 27] width 79 height 13
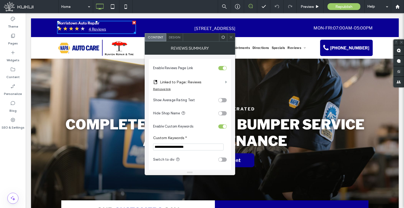
click at [232, 41] on span at bounding box center [231, 37] width 4 height 8
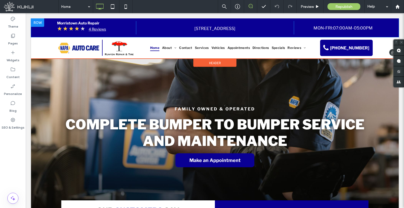
click at [224, 28] on link "445 W Main St, Morristown, IN 46161" at bounding box center [214, 28] width 41 height 5
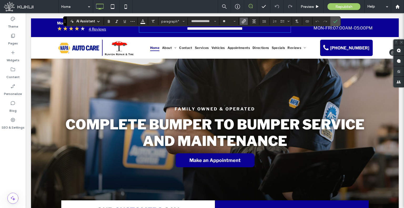
click at [244, 23] on icon "Link" at bounding box center [244, 21] width 4 height 4
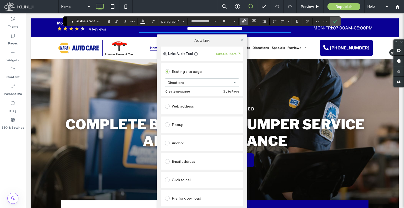
click at [243, 38] on icon at bounding box center [242, 40] width 4 height 4
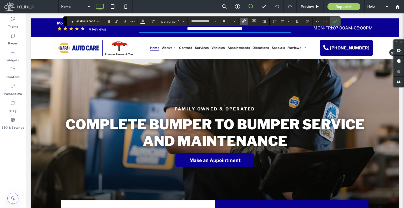
click at [339, 29] on span "07:00AM-05:00PM" at bounding box center [353, 28] width 40 height 5
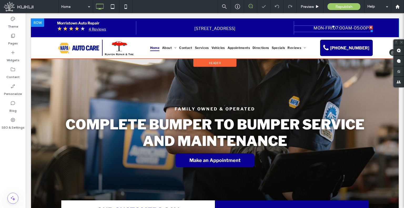
click at [339, 29] on span at bounding box center [333, 29] width 79 height 7
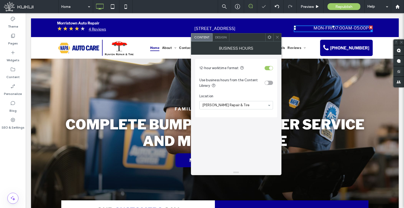
click at [278, 40] on span at bounding box center [278, 37] width 4 height 8
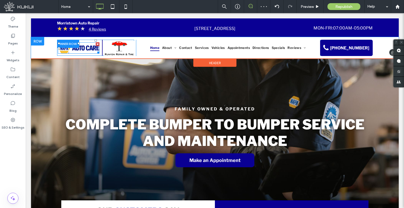
click at [87, 48] on img at bounding box center [79, 47] width 42 height 11
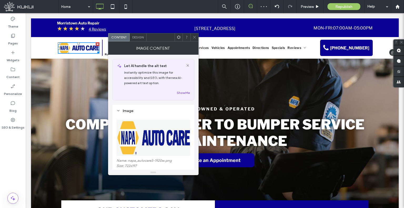
click at [87, 48] on img at bounding box center [79, 47] width 42 height 11
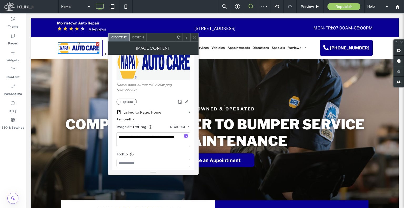
scroll to position [79, 0]
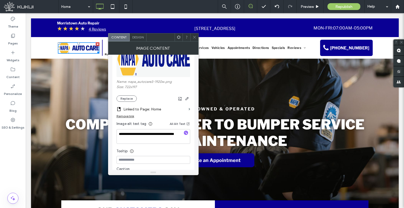
click at [193, 37] on icon at bounding box center [195, 37] width 4 height 4
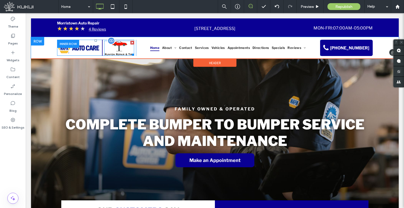
click at [121, 46] on img at bounding box center [119, 48] width 30 height 15
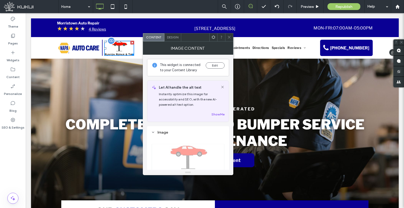
click at [121, 46] on img at bounding box center [119, 48] width 30 height 15
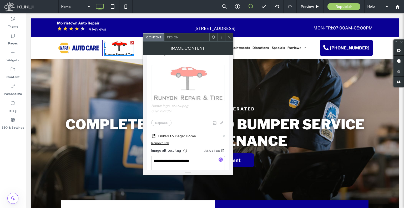
click at [231, 38] on div at bounding box center [229, 37] width 8 height 8
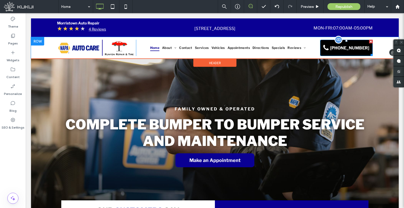
click at [354, 48] on span "(317) 498-4111" at bounding box center [349, 48] width 43 height 10
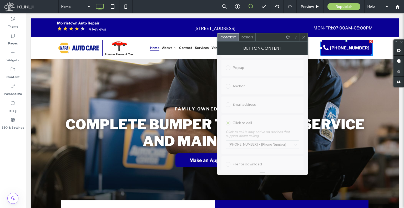
scroll to position [123, 0]
click at [303, 37] on use at bounding box center [303, 37] width 3 height 3
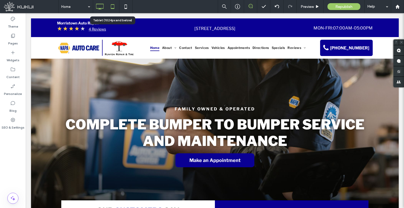
click at [112, 7] on icon at bounding box center [112, 6] width 11 height 11
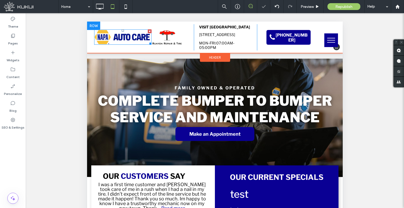
click at [126, 44] on img at bounding box center [122, 36] width 56 height 15
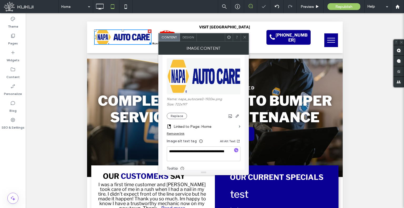
scroll to position [79, 0]
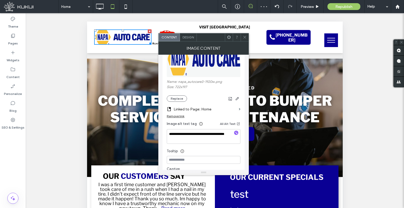
click at [245, 37] on use at bounding box center [244, 37] width 3 height 3
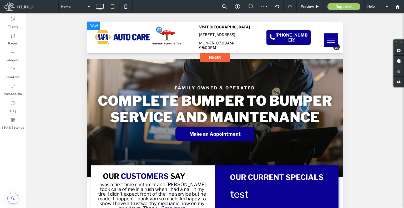
click at [165, 36] on img at bounding box center [167, 37] width 31 height 15
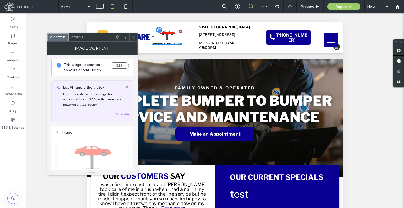
click at [165, 36] on img at bounding box center [167, 37] width 31 height 15
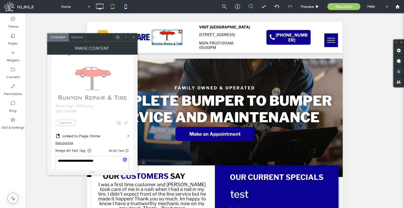
click at [133, 39] on span at bounding box center [134, 37] width 4 height 8
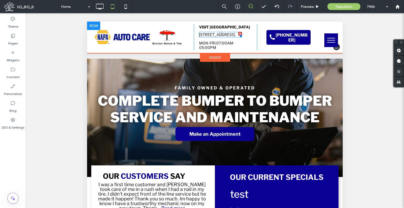
click at [217, 36] on link "445 W Main St, Morristown, IN 46161" at bounding box center [217, 34] width 36 height 4
type input "**********"
type input "**"
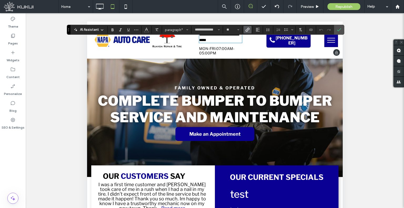
click at [248, 30] on use "Link" at bounding box center [248, 30] width 4 height 4
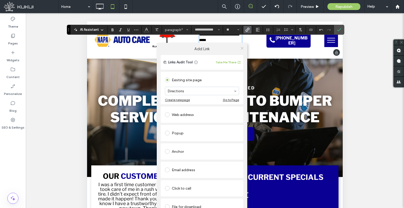
click at [241, 48] on icon at bounding box center [242, 48] width 4 height 4
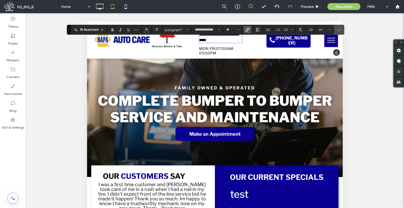
click at [215, 51] on span "07:00AM-05:00PM" at bounding box center [216, 50] width 35 height 9
click at [217, 55] on span at bounding box center [217, 55] width 0 height 0
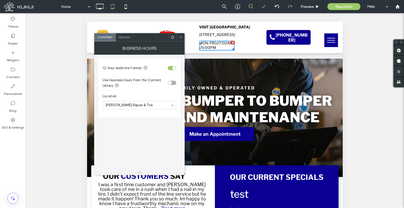
click at [183, 38] on div at bounding box center [181, 37] width 8 height 8
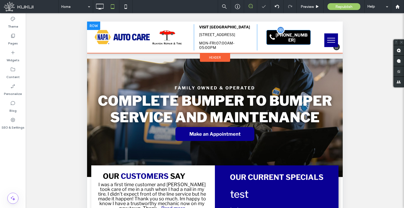
click at [289, 38] on span "(317) 498-4111" at bounding box center [291, 37] width 37 height 15
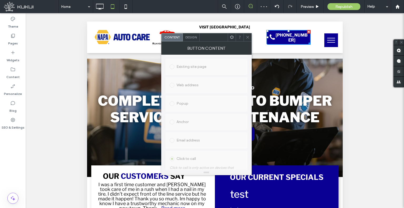
scroll to position [123, 0]
click at [245, 38] on div at bounding box center [248, 37] width 8 height 8
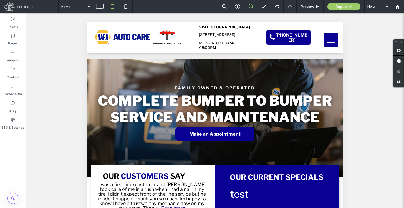
click at [324, 39] on button "menu" at bounding box center [331, 40] width 14 height 14
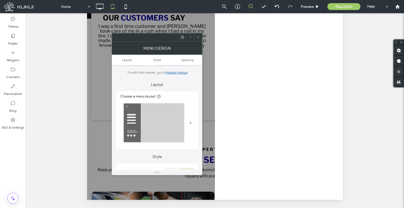
scroll to position [27, 0]
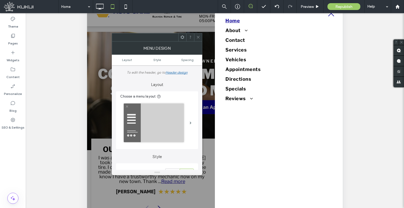
click at [199, 38] on icon at bounding box center [198, 37] width 4 height 4
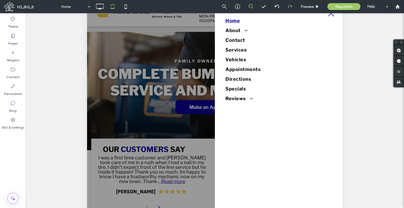
scroll to position [0, 0]
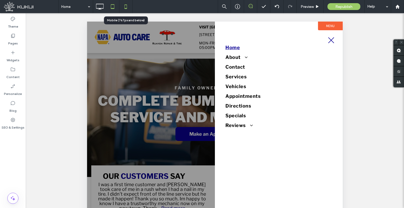
click at [130, 4] on icon at bounding box center [126, 6] width 11 height 11
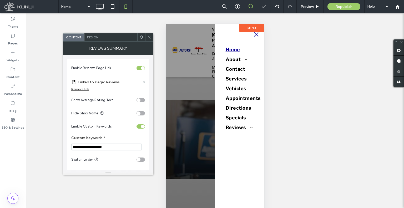
click at [150, 34] on span at bounding box center [149, 37] width 4 height 8
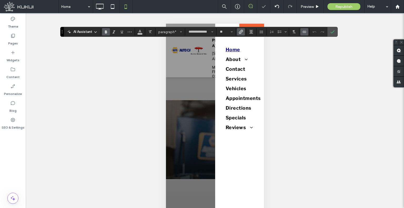
click at [241, 33] on icon "Link" at bounding box center [241, 32] width 4 height 4
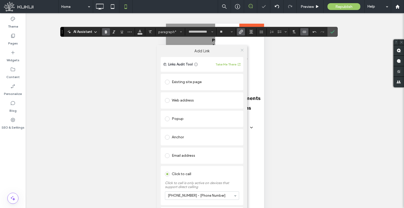
click at [242, 49] on icon at bounding box center [242, 50] width 4 height 4
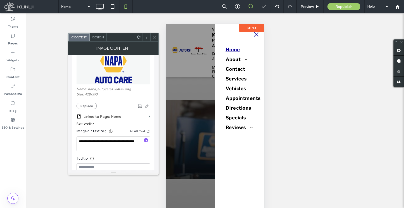
scroll to position [79, 0]
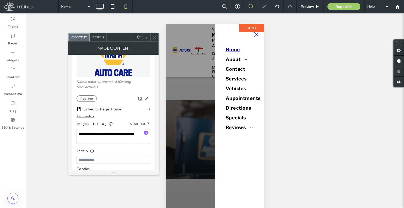
click at [154, 42] on div "Image Content" at bounding box center [113, 48] width 91 height 13
click at [157, 37] on icon at bounding box center [155, 37] width 4 height 4
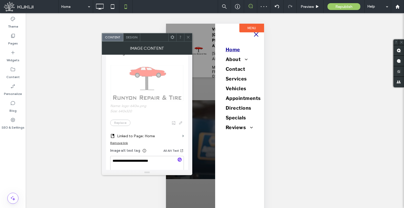
click at [189, 37] on use at bounding box center [188, 37] width 3 height 3
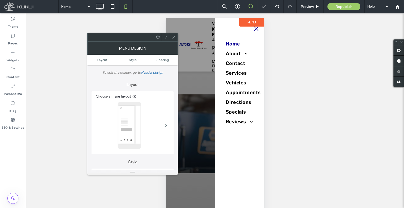
scroll to position [9, 0]
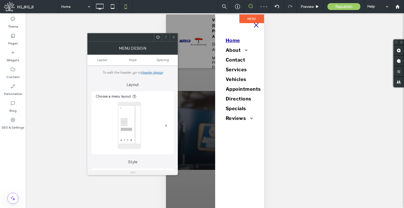
click at [174, 38] on icon at bounding box center [174, 37] width 4 height 4
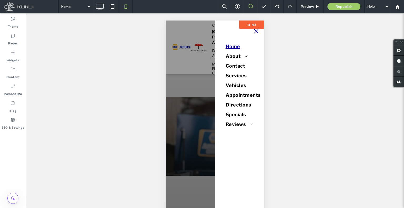
scroll to position [0, 0]
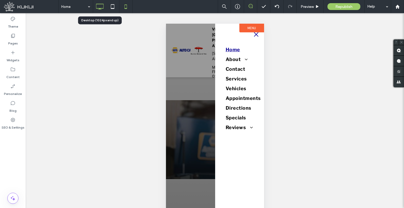
click at [95, 6] on icon at bounding box center [99, 6] width 11 height 11
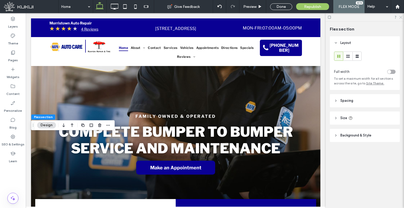
click at [402, 18] on use at bounding box center [400, 17] width 3 height 3
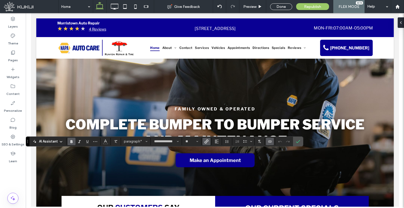
click at [206, 141] on icon "Link" at bounding box center [206, 141] width 4 height 4
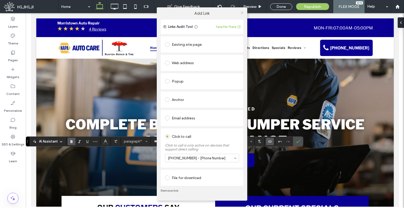
click at [242, 13] on use at bounding box center [242, 12] width 3 height 3
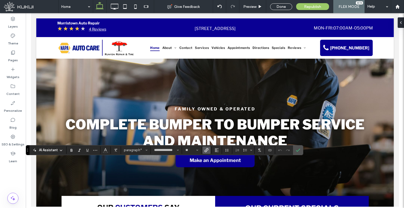
click at [208, 150] on label "Link" at bounding box center [207, 150] width 8 height 7
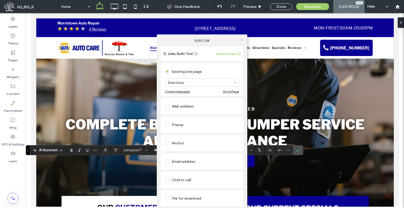
click at [243, 38] on icon at bounding box center [242, 40] width 4 height 4
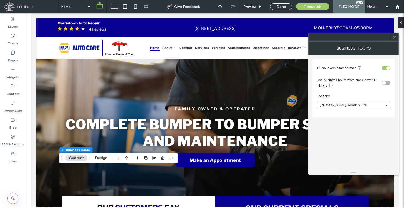
click at [398, 39] on div at bounding box center [395, 37] width 8 height 8
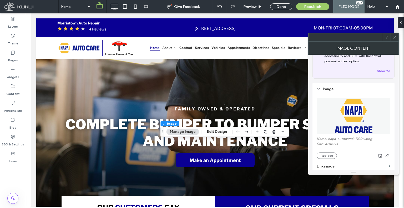
scroll to position [53, 0]
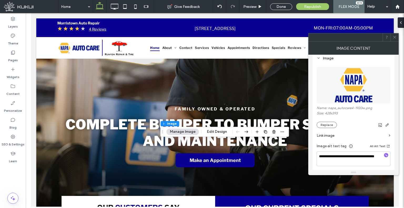
click at [396, 38] on icon at bounding box center [395, 37] width 4 height 4
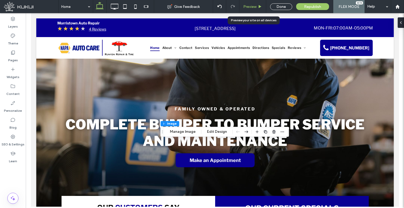
click at [250, 7] on span "Preview" at bounding box center [249, 6] width 13 height 4
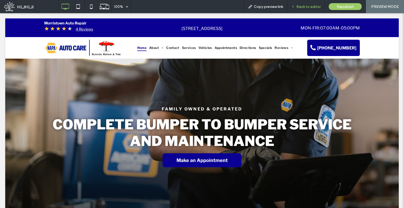
click at [297, 7] on div "Back to editor" at bounding box center [305, 6] width 37 height 4
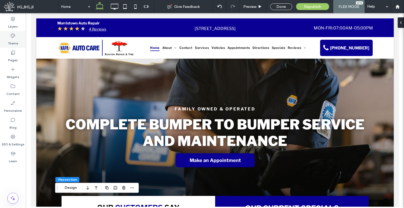
click at [10, 43] on label "Theme" at bounding box center [13, 41] width 10 height 7
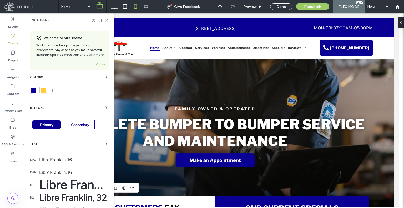
click at [135, 5] on icon at bounding box center [135, 6] width 11 height 11
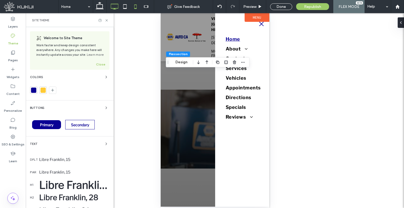
click at [111, 6] on icon at bounding box center [114, 6] width 11 height 11
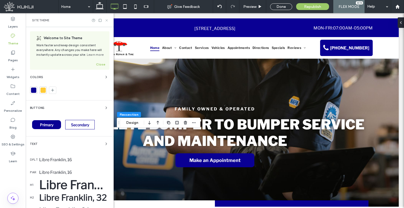
click at [106, 21] on icon at bounding box center [107, 20] width 4 height 4
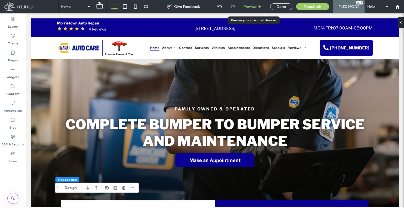
click at [247, 7] on span "Preview" at bounding box center [249, 6] width 13 height 4
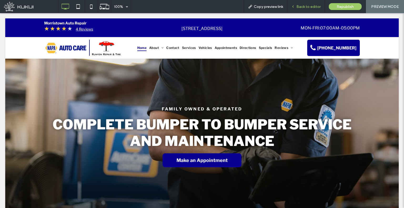
click at [304, 10] on div "Back to editor" at bounding box center [306, 6] width 38 height 13
click at [296, 9] on div "Back to editor" at bounding box center [306, 6] width 38 height 13
click at [294, 8] on icon at bounding box center [293, 7] width 4 height 4
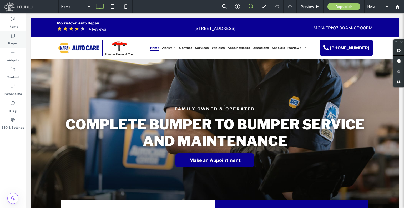
click at [3, 41] on div "Pages" at bounding box center [13, 39] width 26 height 17
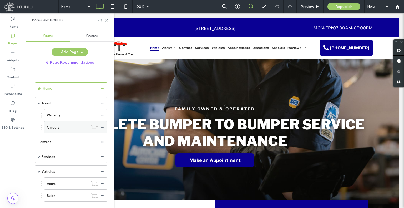
click at [104, 127] on icon at bounding box center [103, 128] width 4 height 4
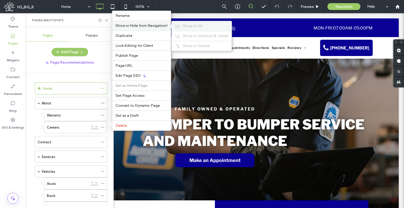
click at [185, 29] on div "Show on All" at bounding box center [202, 26] width 60 height 10
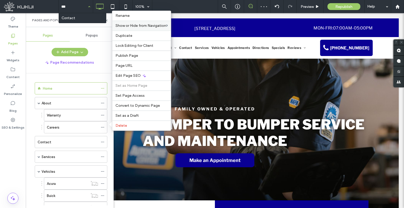
type input "****"
click at [107, 22] on div "Pages and Popups" at bounding box center [70, 20] width 88 height 14
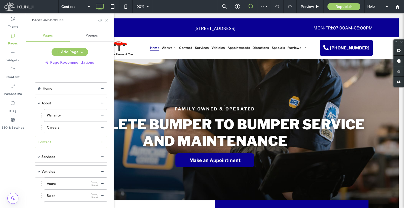
click at [107, 20] on use at bounding box center [107, 20] width 2 height 2
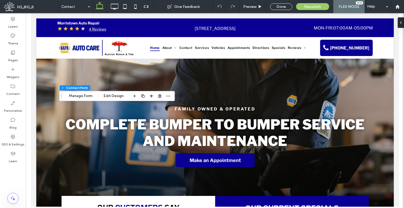
type input "*"
type input "***"
type input "*"
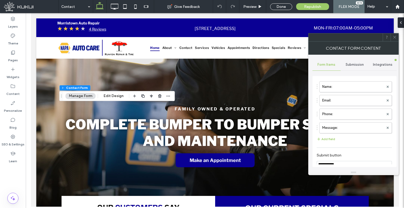
click at [347, 58] on div "**********" at bounding box center [355, 112] width 84 height 115
click at [347, 64] on span "Submission" at bounding box center [355, 65] width 18 height 4
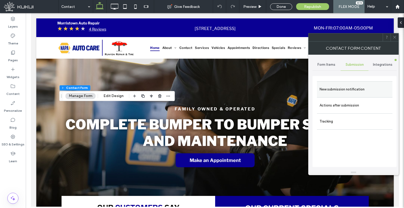
click at [339, 91] on label "New submission notification" at bounding box center [355, 89] width 70 height 11
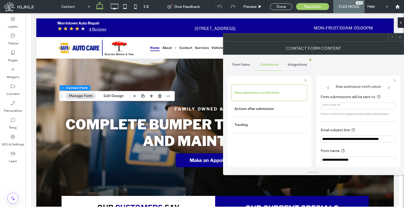
click at [343, 103] on input "Form submissions will be sent to" at bounding box center [358, 106] width 75 height 7
paste input "**********"
type input "**********"
click at [401, 37] on icon at bounding box center [400, 37] width 4 height 4
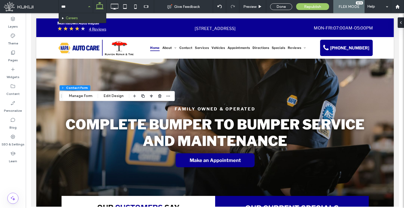
type input "****"
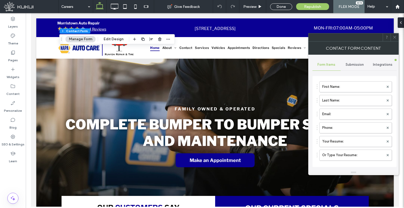
type input "******"
type input "**********"
type input "*"
type input "***"
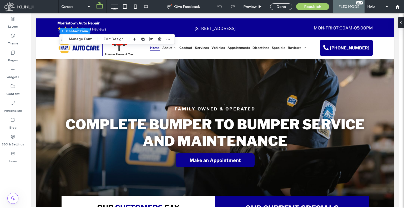
type input "*"
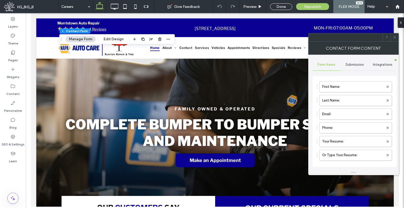
click at [349, 68] on div "Submission" at bounding box center [355, 65] width 28 height 12
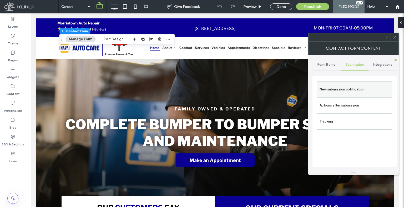
click at [345, 83] on div "New submission notification" at bounding box center [355, 89] width 76 height 16
click at [343, 88] on label "New submission notification" at bounding box center [355, 89] width 70 height 11
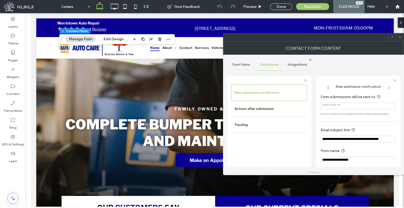
click at [344, 106] on input "Form submissions will be sent to" at bounding box center [358, 106] width 75 height 7
paste input "**********"
type input "**********"
click at [398, 39] on div at bounding box center [400, 37] width 8 height 8
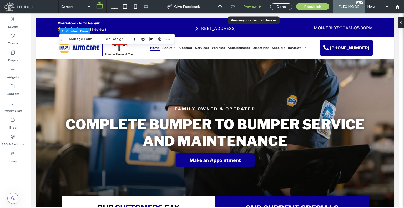
click at [248, 6] on span "Preview" at bounding box center [249, 6] width 13 height 4
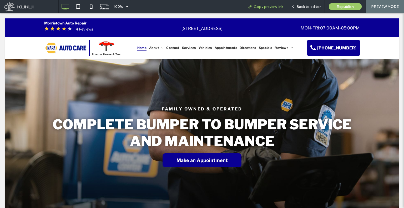
click at [282, 8] on span "Copy preview link" at bounding box center [268, 6] width 29 height 4
click at [297, 7] on div "Back to editor" at bounding box center [305, 6] width 37 height 4
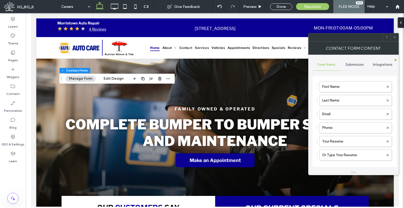
click at [351, 63] on span "Submission" at bounding box center [355, 65] width 18 height 4
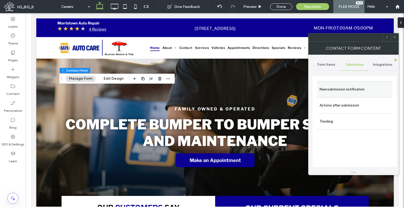
click at [343, 83] on div "New submission notification" at bounding box center [355, 89] width 76 height 16
click at [344, 93] on label "New submission notification" at bounding box center [355, 89] width 70 height 11
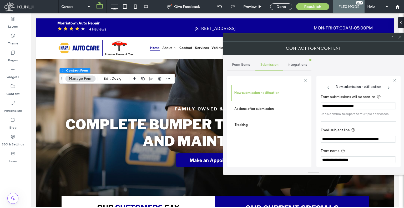
click at [355, 106] on input "**********" at bounding box center [358, 106] width 75 height 7
click at [400, 41] on span at bounding box center [400, 37] width 4 height 8
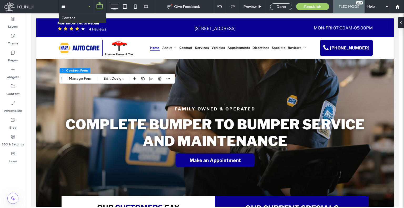
type input "****"
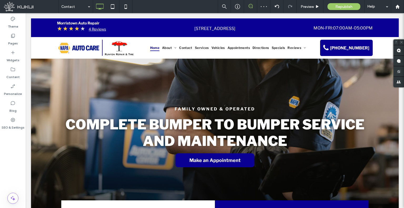
click at [73, 17] on div at bounding box center [202, 104] width 404 height 208
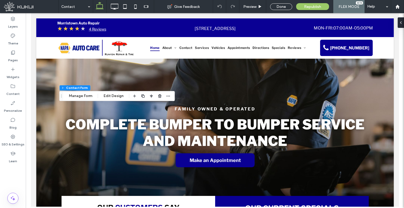
type input "*"
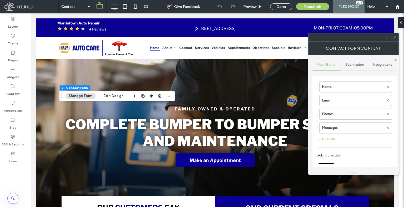
click at [353, 58] on div "**********" at bounding box center [355, 112] width 84 height 115
click at [352, 63] on span "Submission" at bounding box center [355, 65] width 18 height 4
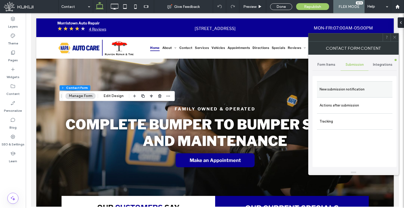
click at [345, 90] on label "New submission notification" at bounding box center [355, 89] width 70 height 11
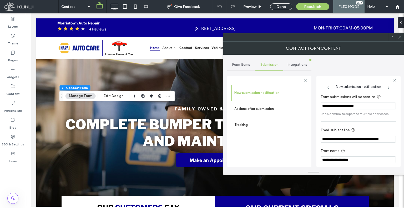
click at [347, 103] on input "**********" at bounding box center [358, 106] width 75 height 7
click at [398, 39] on div at bounding box center [400, 37] width 8 height 8
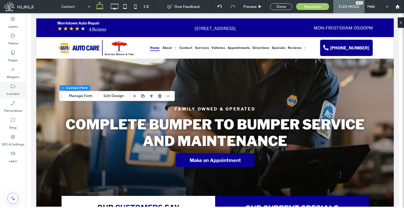
click at [1, 88] on div "Content" at bounding box center [13, 90] width 26 height 17
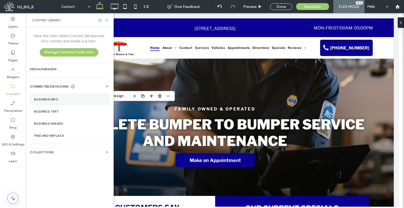
click at [50, 101] on section "Business Info" at bounding box center [70, 99] width 80 height 12
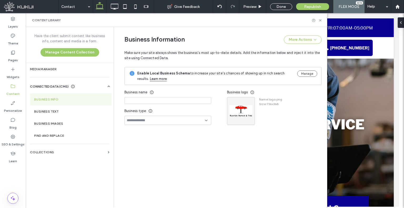
type input "**********"
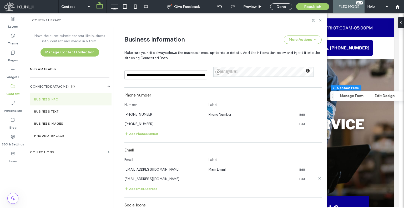
scroll to position [227, 0]
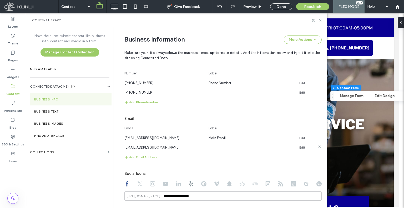
click at [318, 147] on icon at bounding box center [320, 147] width 4 height 4
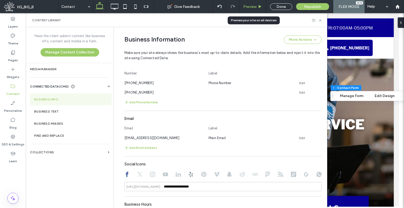
click at [254, 8] on span "Preview" at bounding box center [249, 6] width 13 height 4
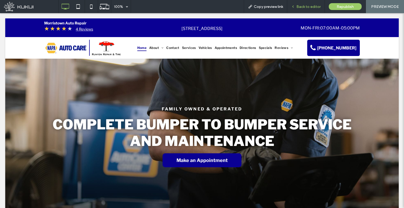
click at [306, 4] on div "Back to editor" at bounding box center [306, 6] width 38 height 13
click at [295, 5] on icon at bounding box center [293, 7] width 4 height 4
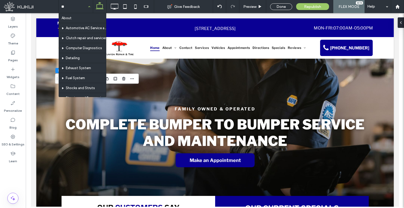
type input "***"
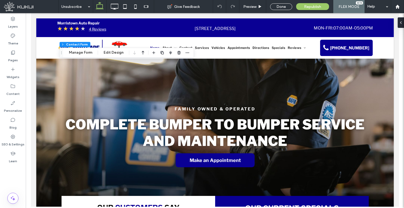
type input "*"
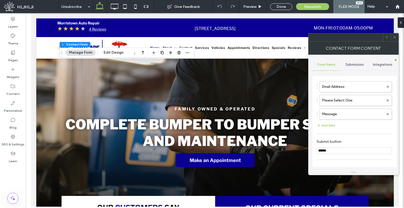
click at [361, 64] on span "Submission" at bounding box center [355, 65] width 18 height 4
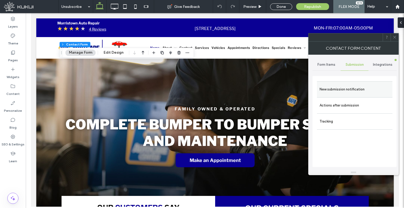
click at [347, 83] on div "New submission notification" at bounding box center [355, 89] width 76 height 16
click at [348, 86] on label "New submission notification" at bounding box center [355, 89] width 70 height 11
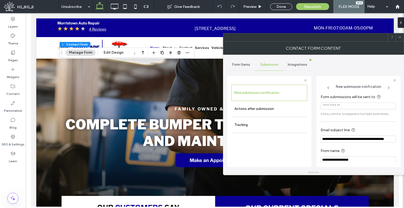
click at [399, 37] on icon at bounding box center [400, 37] width 4 height 4
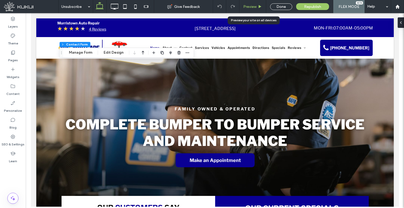
click at [250, 7] on span "Preview" at bounding box center [249, 6] width 13 height 4
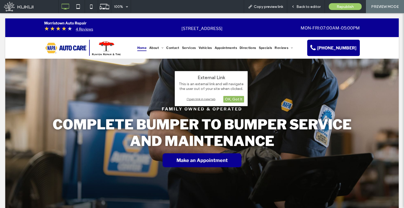
click at [239, 101] on div "OK, Got It" at bounding box center [233, 99] width 21 height 7
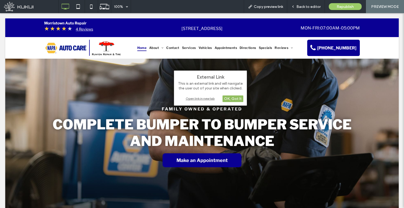
click at [228, 99] on div "OK, Got It" at bounding box center [233, 99] width 21 height 7
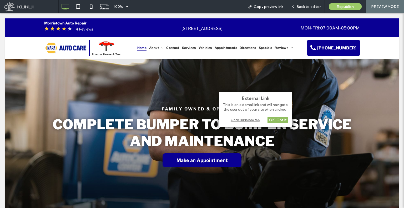
click at [281, 117] on div "OK, Got It" at bounding box center [278, 120] width 21 height 7
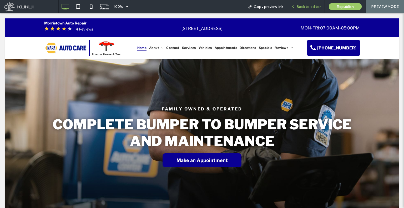
click at [297, 6] on div "Back to editor" at bounding box center [305, 6] width 37 height 4
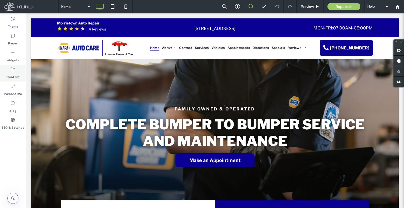
click at [20, 76] on div "Content" at bounding box center [13, 73] width 26 height 17
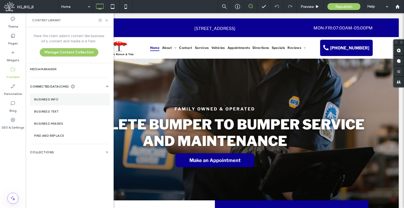
click at [61, 100] on label "Business Info" at bounding box center [70, 100] width 72 height 4
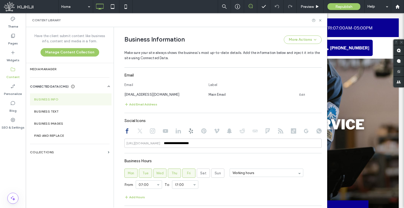
scroll to position [280, 0]
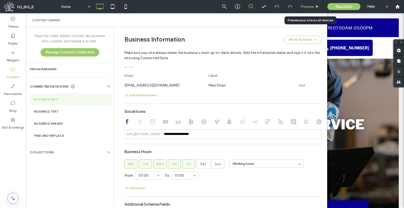
click at [302, 7] on span "Preview" at bounding box center [307, 6] width 13 height 4
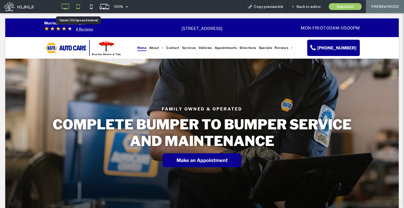
click at [78, 9] on icon at bounding box center [78, 6] width 11 height 11
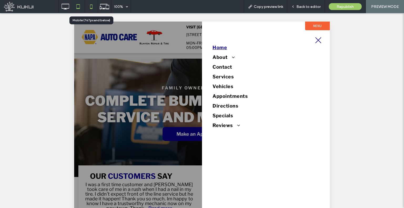
click at [89, 6] on icon at bounding box center [91, 6] width 11 height 11
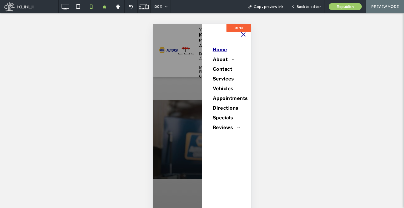
scroll to position [9, 0]
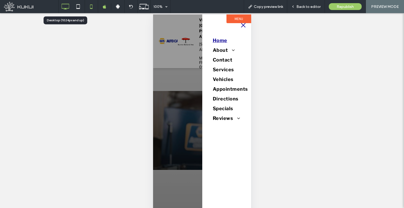
click at [66, 8] on icon at bounding box center [65, 6] width 11 height 11
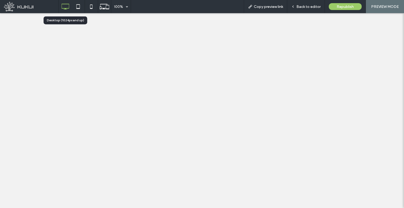
scroll to position [0, 0]
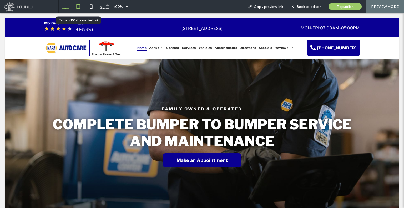
click at [81, 6] on icon at bounding box center [78, 6] width 11 height 11
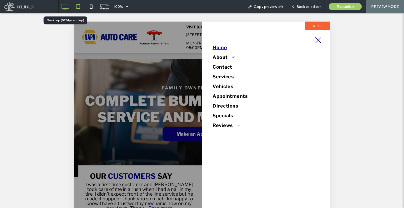
click at [63, 6] on icon at bounding box center [65, 6] width 11 height 11
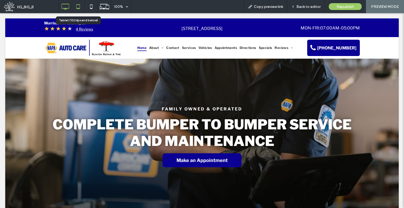
click at [75, 6] on icon at bounding box center [78, 6] width 11 height 11
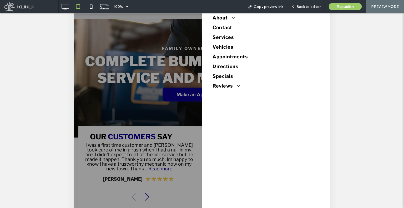
scroll to position [1, 0]
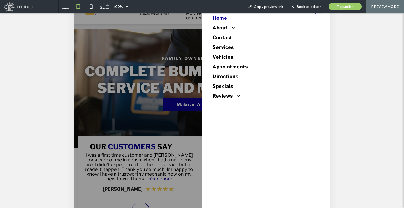
scroll to position [1, 0]
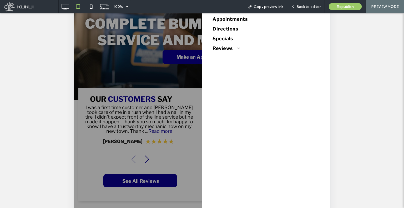
scroll to position [1, 0]
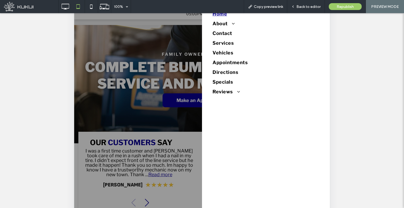
scroll to position [1, 0]
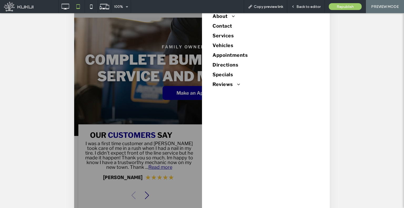
scroll to position [1, 0]
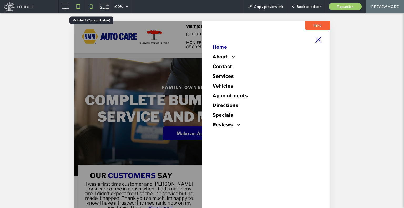
click at [87, 7] on icon at bounding box center [91, 6] width 11 height 11
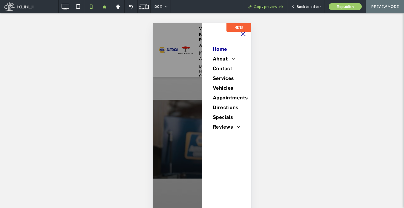
click at [256, 9] on div "Copy preview link" at bounding box center [265, 6] width 43 height 13
click at [257, 7] on span "Copy preview link" at bounding box center [268, 6] width 29 height 4
click at [306, 4] on div "Back to editor" at bounding box center [306, 6] width 38 height 13
click at [301, 8] on span "Back to editor" at bounding box center [309, 6] width 24 height 4
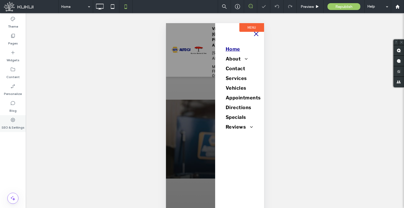
click at [24, 127] on div "SEO & Settings" at bounding box center [13, 123] width 26 height 17
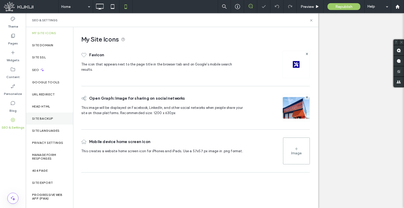
click at [44, 114] on div "Site Backup" at bounding box center [49, 119] width 47 height 12
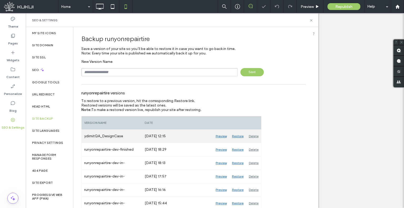
click at [241, 136] on div "Restore" at bounding box center [237, 136] width 17 height 13
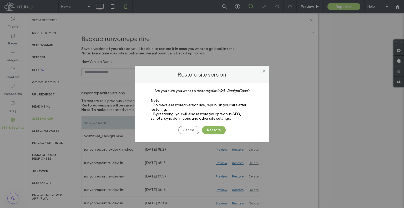
click at [217, 128] on button "Restore" at bounding box center [214, 130] width 24 height 8
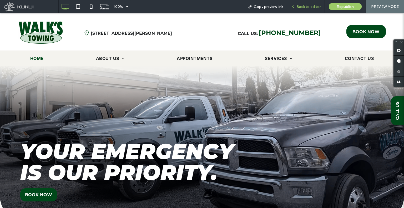
click at [296, 7] on div "Back to editor" at bounding box center [305, 6] width 37 height 4
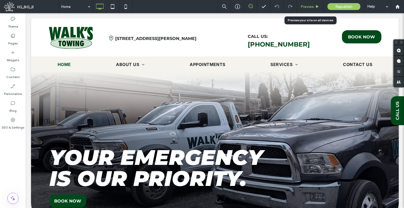
click at [303, 6] on span "Preview" at bounding box center [307, 6] width 13 height 4
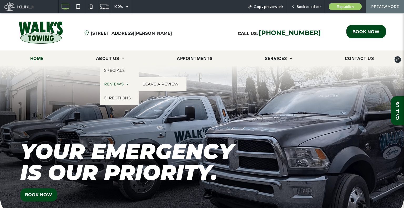
click at [124, 84] on span at bounding box center [126, 84] width 4 height 4
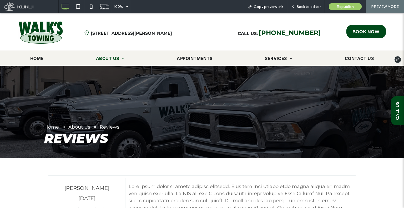
drag, startPoint x: 184, startPoint y: 114, endPoint x: 137, endPoint y: 24, distance: 102.4
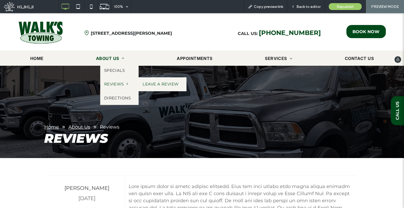
click at [152, 83] on link "Leave A Review" at bounding box center [163, 84] width 48 height 14
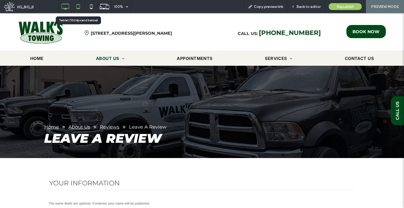
click at [81, 10] on icon at bounding box center [78, 6] width 11 height 11
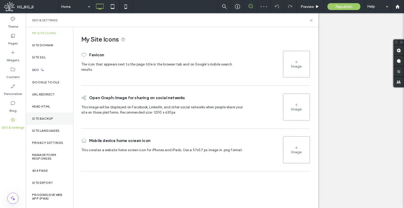
click at [48, 116] on div "Site Backup" at bounding box center [49, 119] width 47 height 12
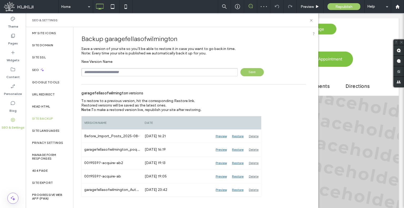
click at [126, 69] on input "text" at bounding box center [159, 72] width 157 height 8
type input "**********"
click at [247, 71] on span "Save" at bounding box center [252, 72] width 23 height 8
